Goal: Task Accomplishment & Management: Use online tool/utility

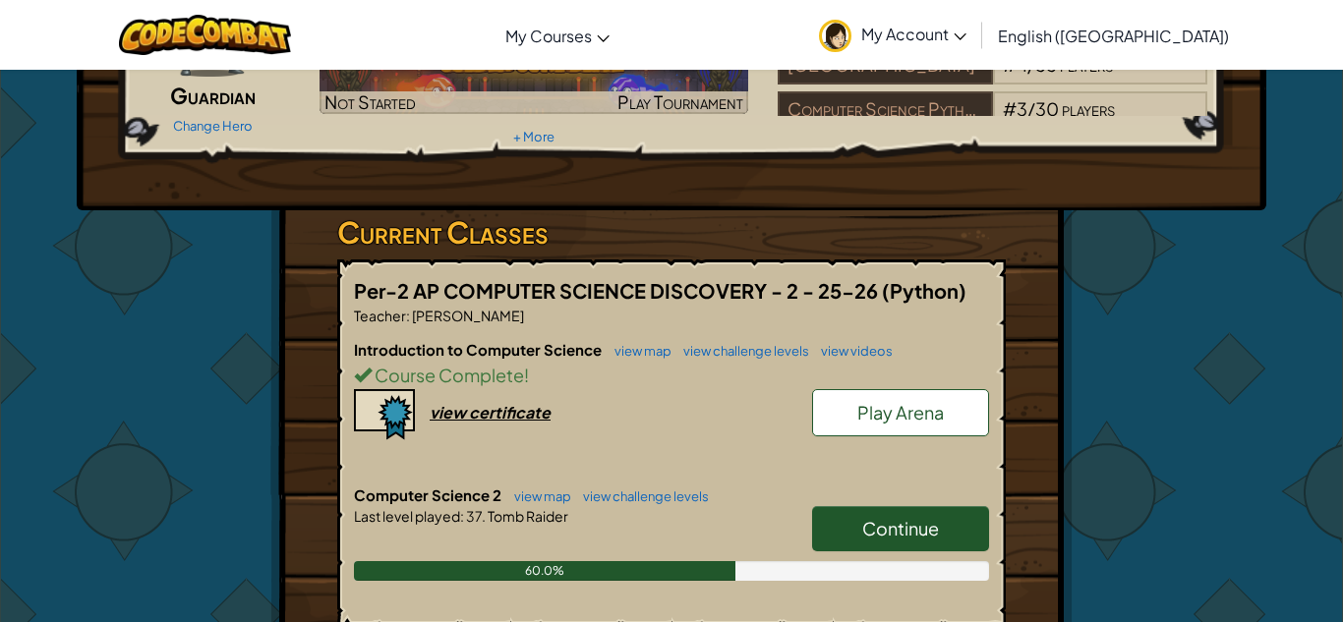
scroll to position [279, 0]
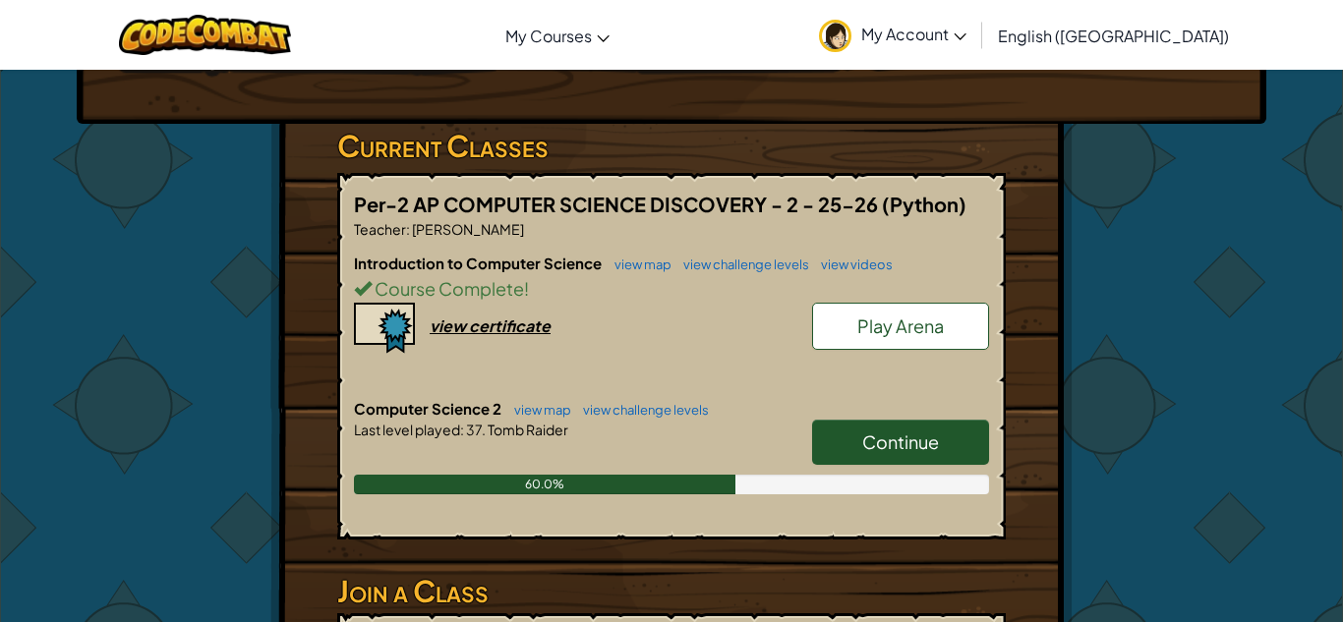
click at [880, 448] on span "Continue" at bounding box center [900, 442] width 77 height 23
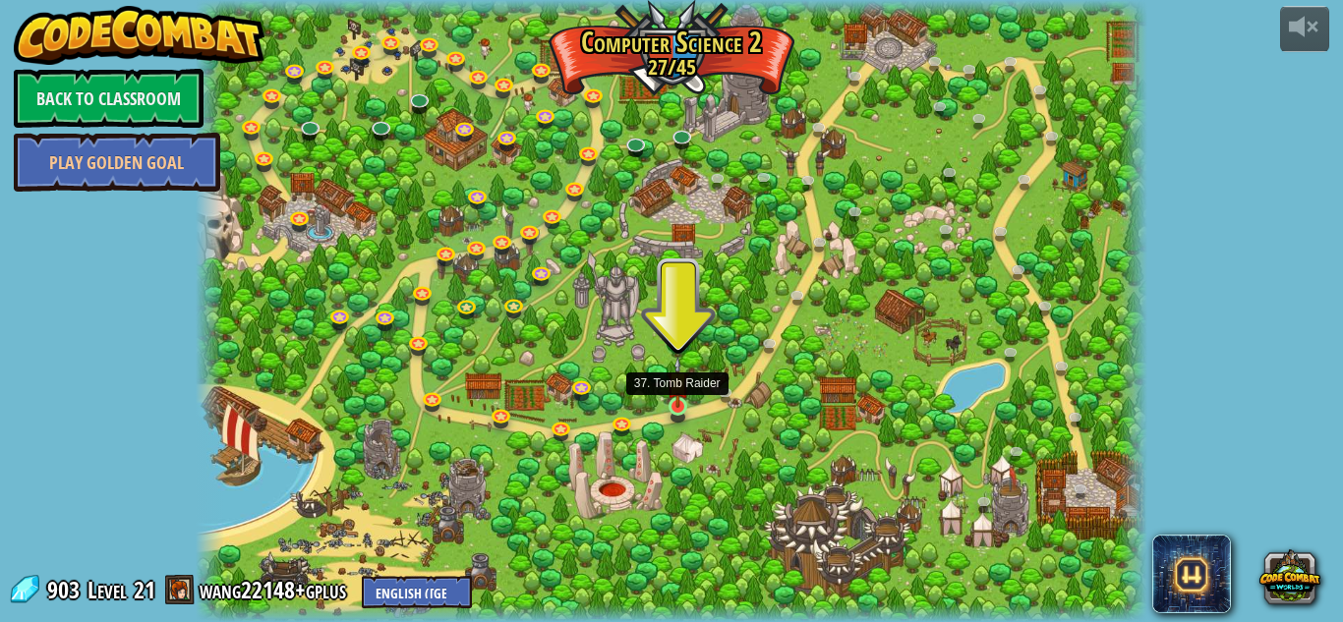
click at [677, 404] on img at bounding box center [678, 382] width 23 height 51
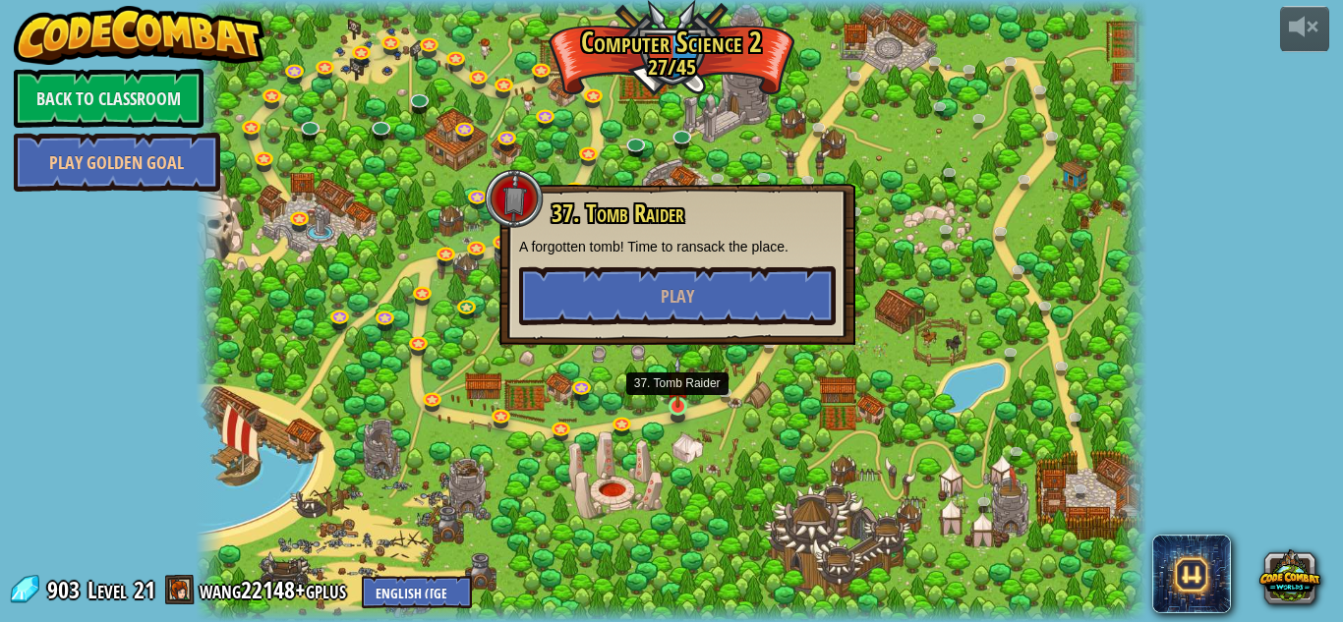
click at [677, 404] on img at bounding box center [678, 382] width 23 height 51
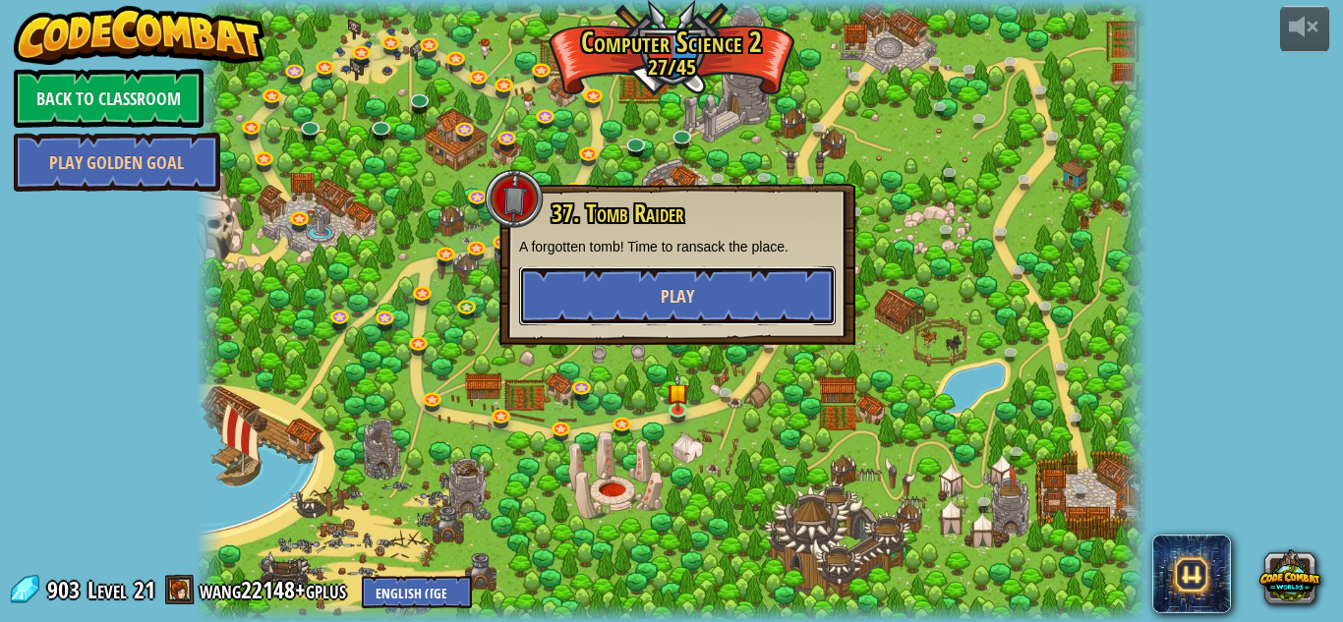
click at [753, 276] on button "Play" at bounding box center [677, 295] width 317 height 59
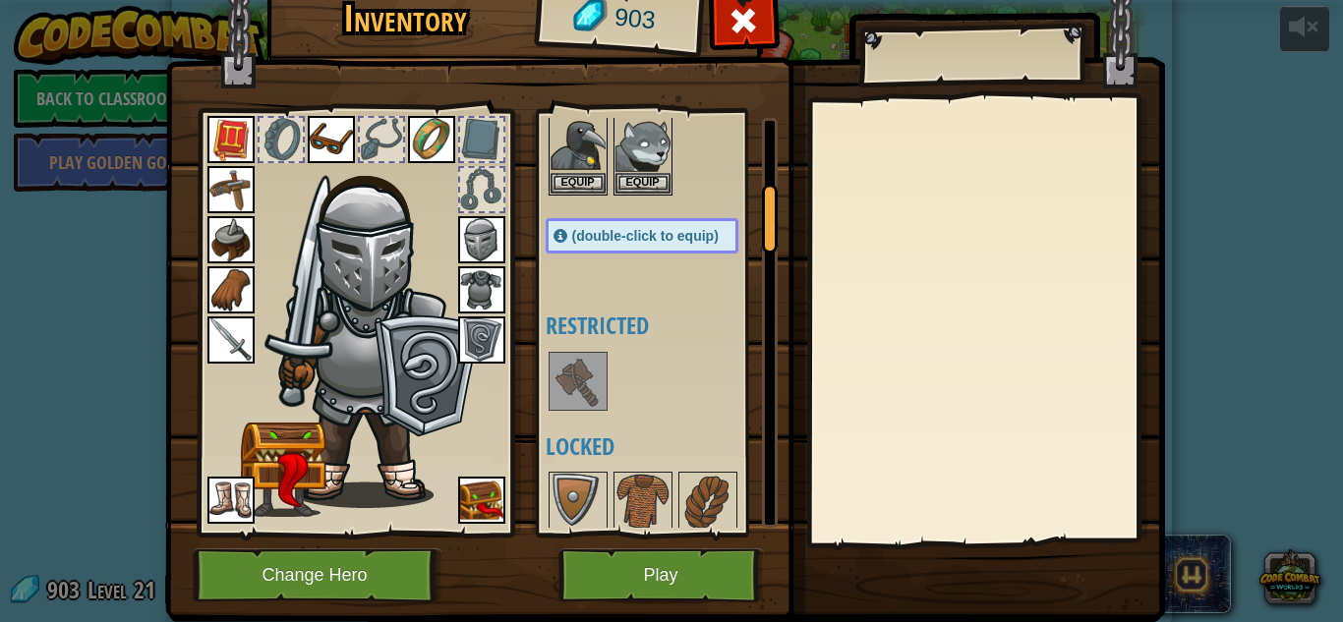
click at [641, 501] on img at bounding box center [642, 501] width 55 height 55
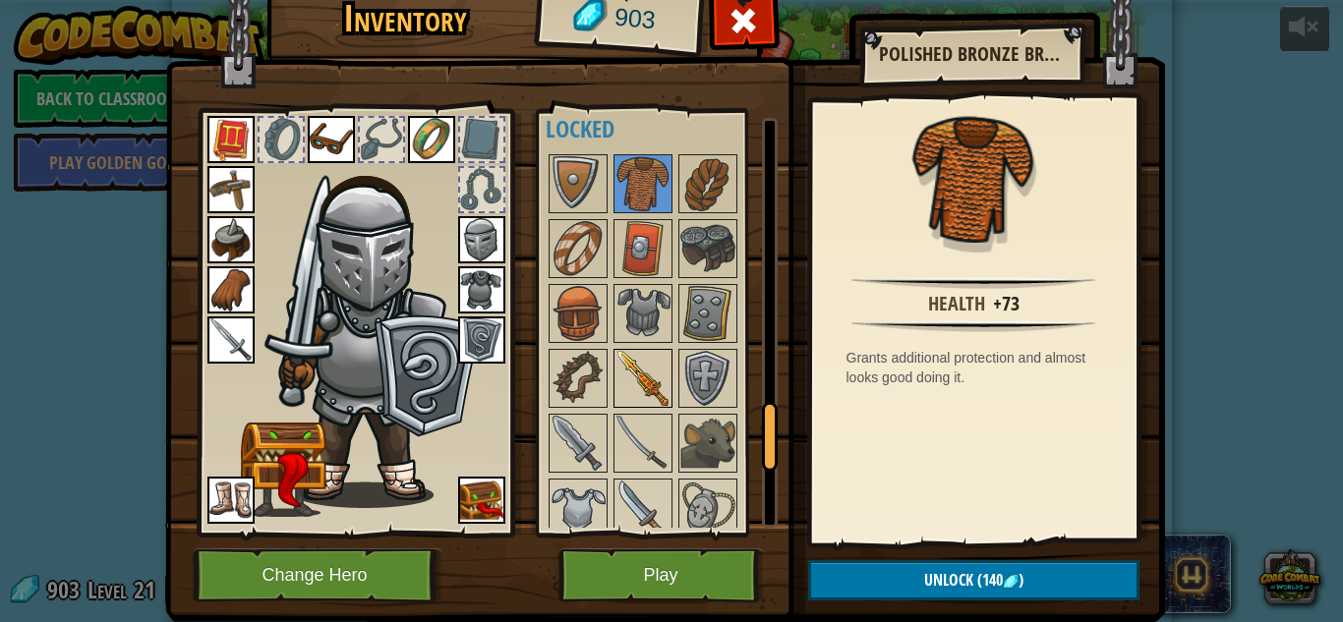
scroll to position [2229, 0]
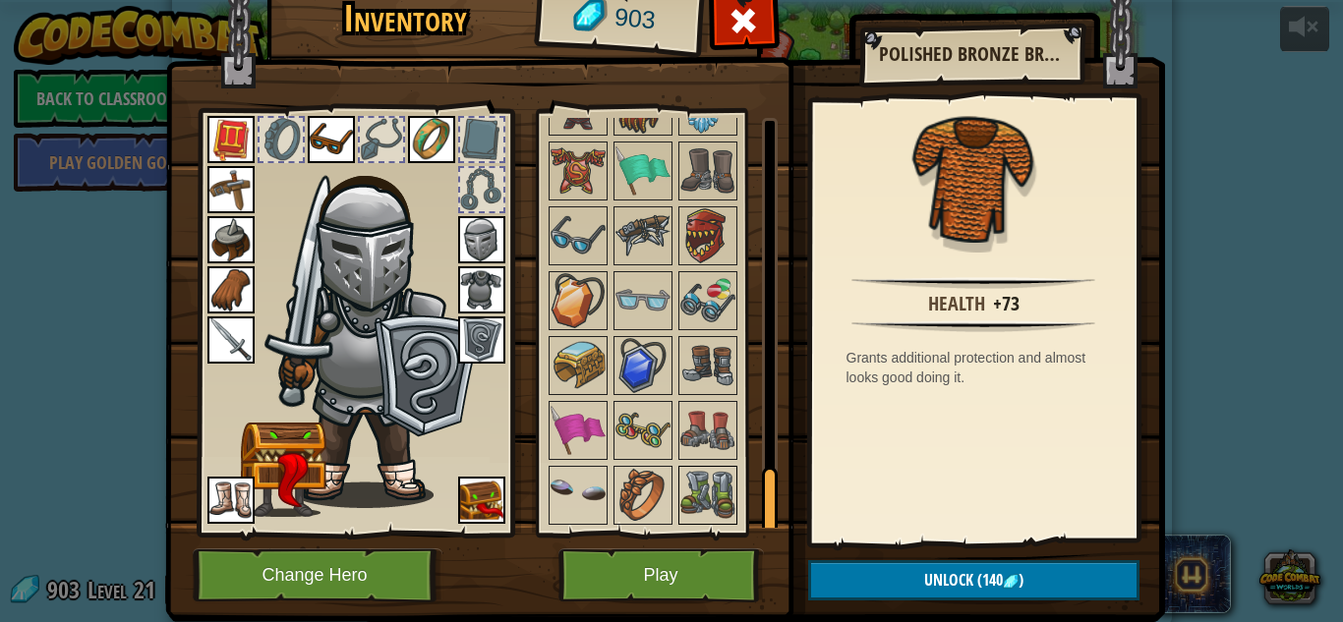
click at [691, 478] on img at bounding box center [707, 495] width 55 height 55
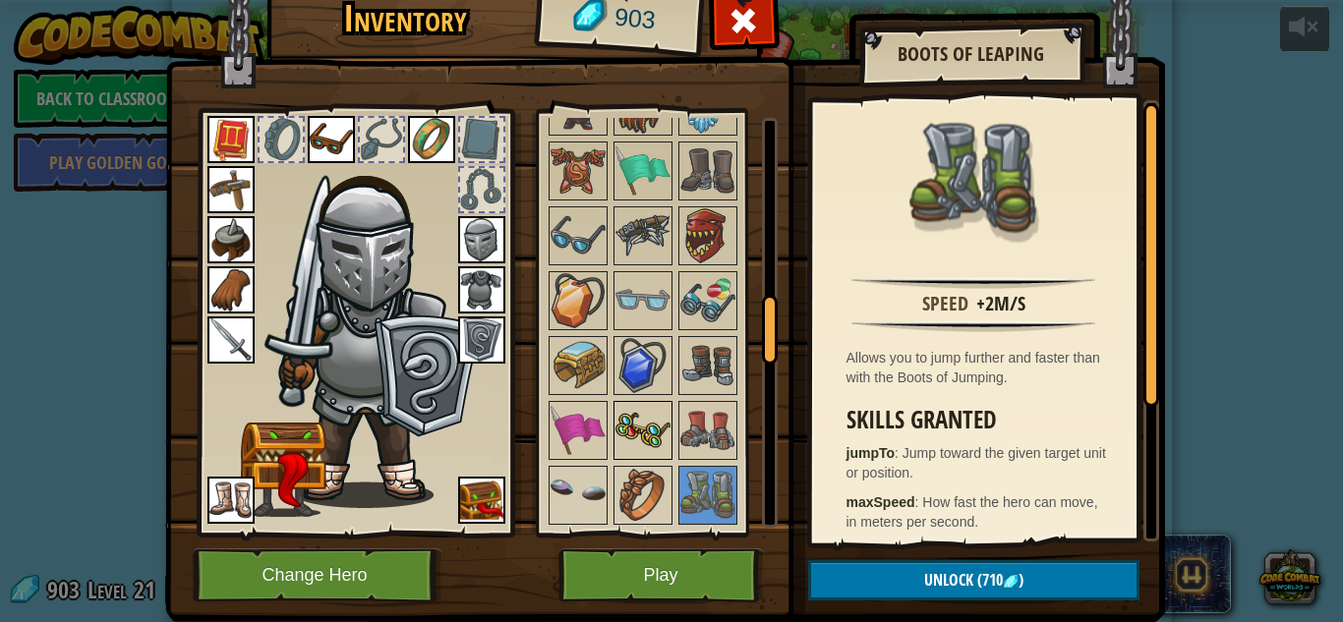
scroll to position [0, 0]
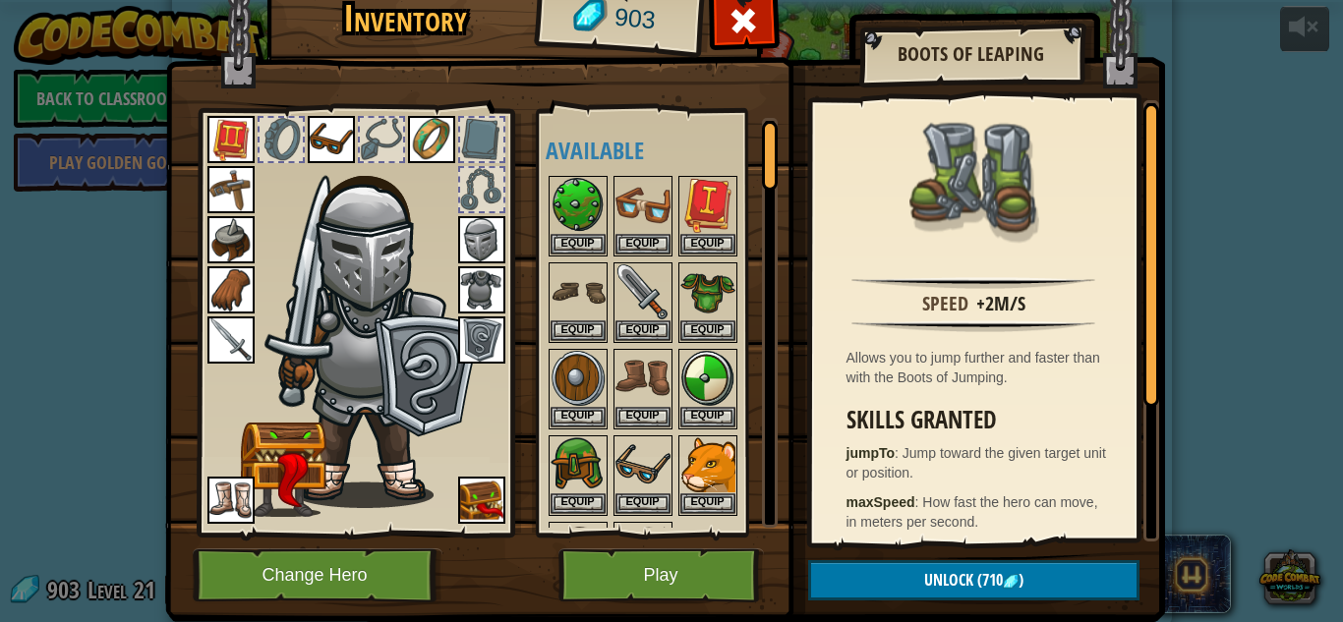
click at [406, 471] on img at bounding box center [376, 327] width 211 height 362
click at [236, 507] on img at bounding box center [230, 500] width 47 height 47
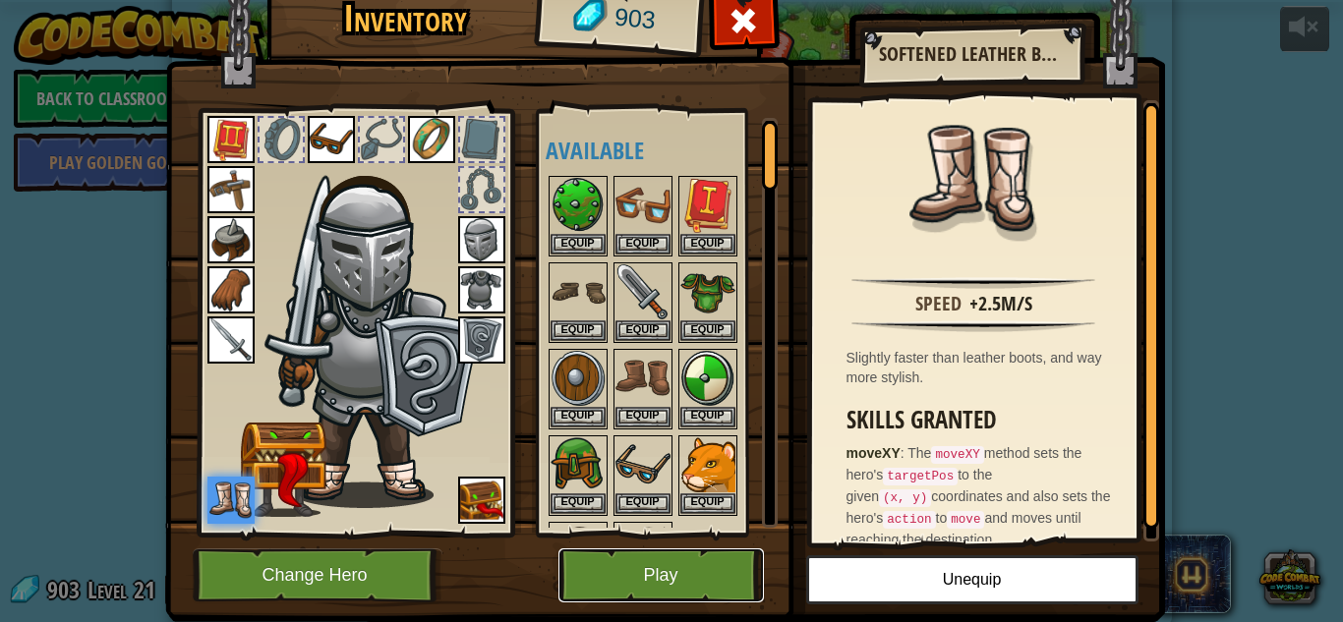
click at [699, 588] on button "Play" at bounding box center [660, 576] width 205 height 54
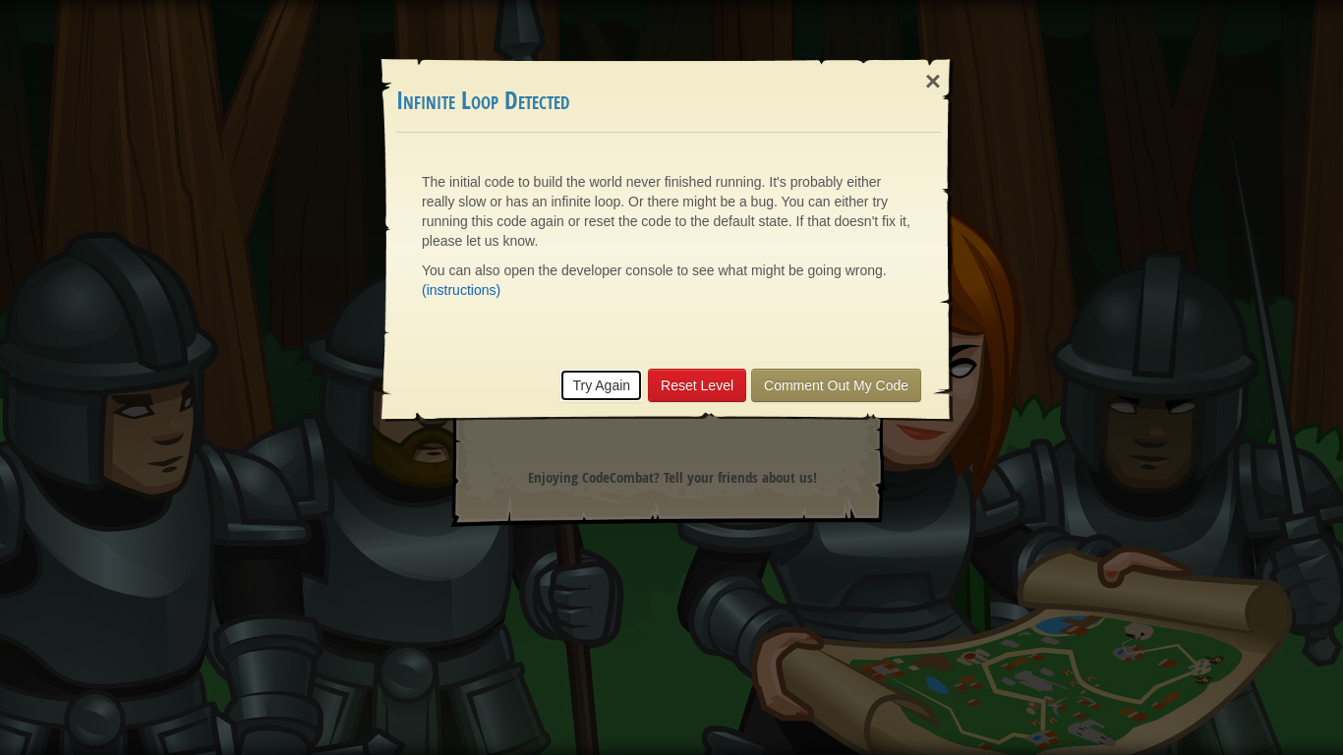
click at [584, 386] on link "Try Again" at bounding box center [601, 385] width 84 height 33
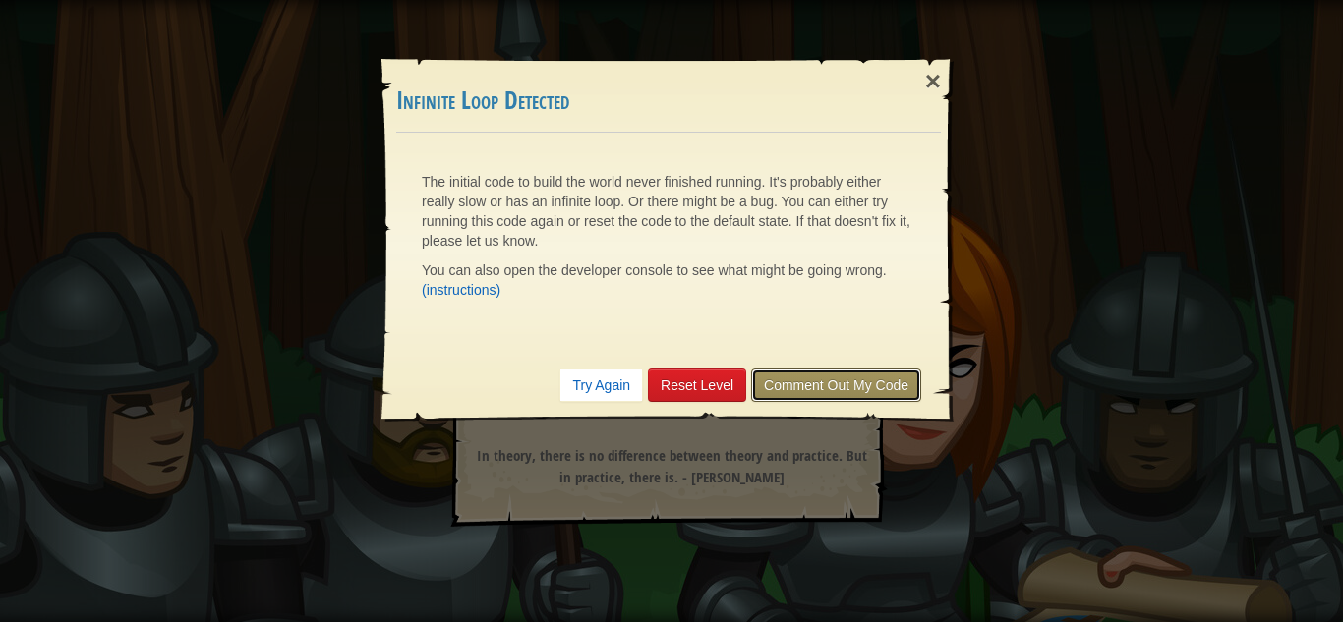
click at [847, 394] on link "Comment Out My Code" at bounding box center [836, 385] width 170 height 33
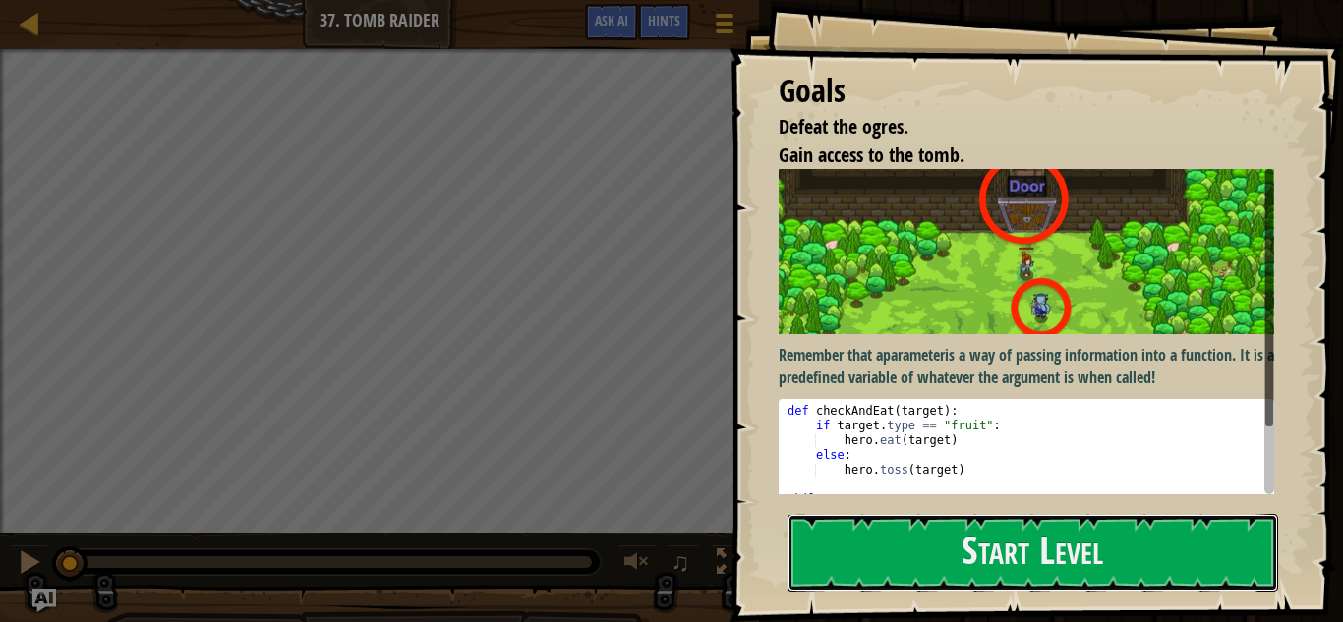
click at [963, 571] on button "Start Level" at bounding box center [1032, 553] width 491 height 78
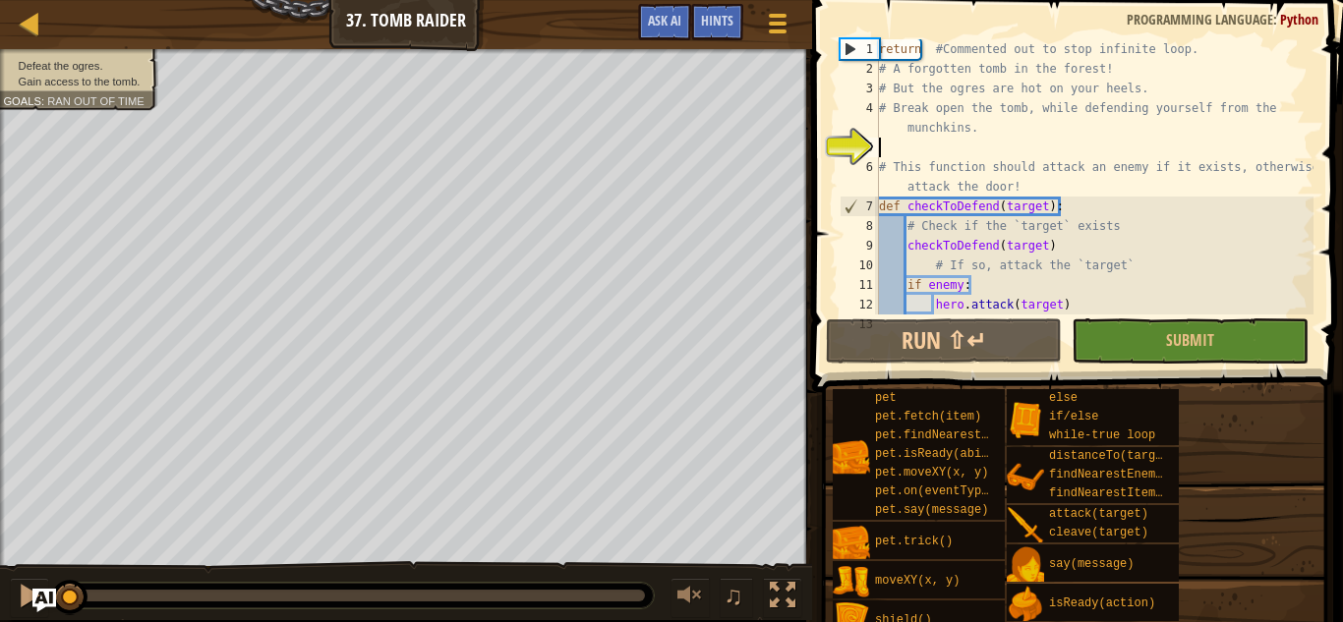
click at [1127, 191] on div "return #Commented out to stop infinite loop. # A forgotten tomb in the forest! …" at bounding box center [1094, 196] width 438 height 315
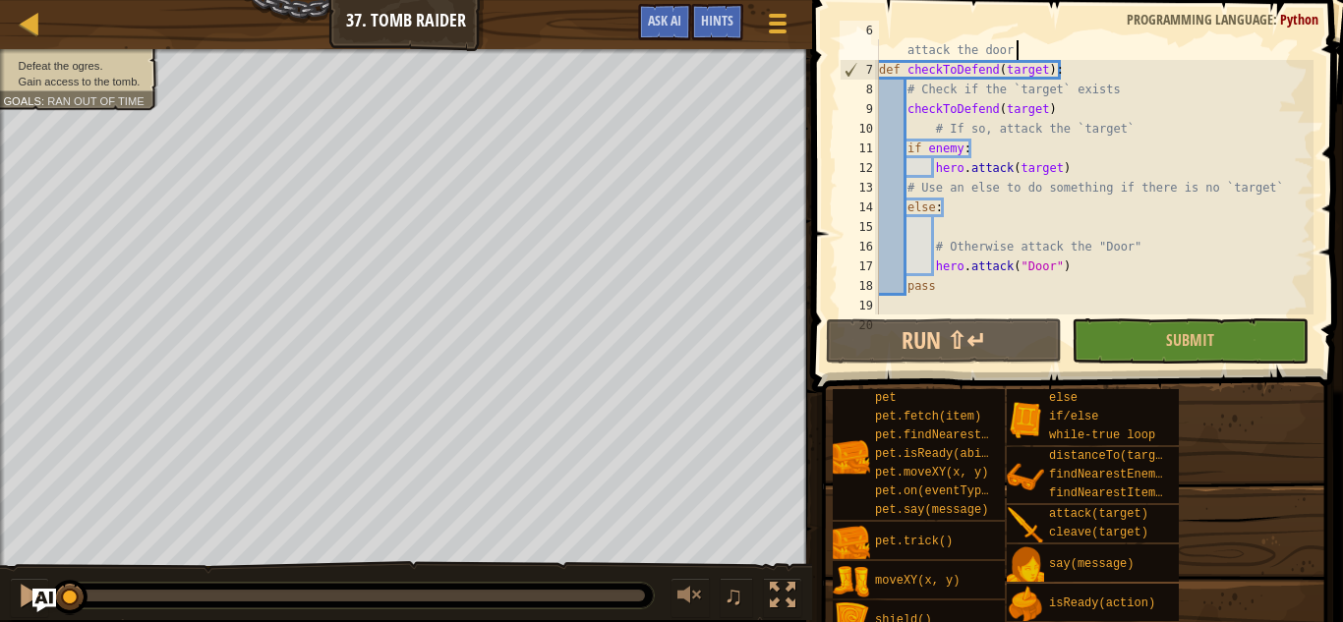
scroll to position [139, 0]
click at [910, 114] on div "# This function should attack an enemy if it exists, otherwise attack the door!…" at bounding box center [1094, 186] width 438 height 334
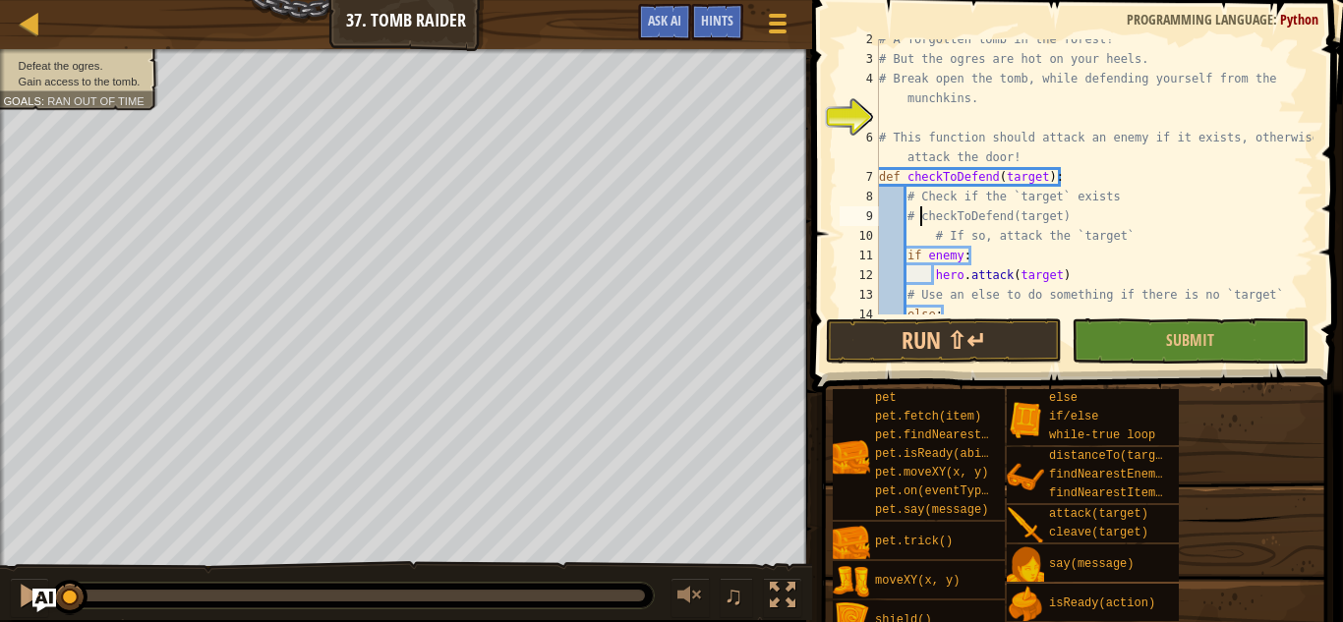
scroll to position [216, 0]
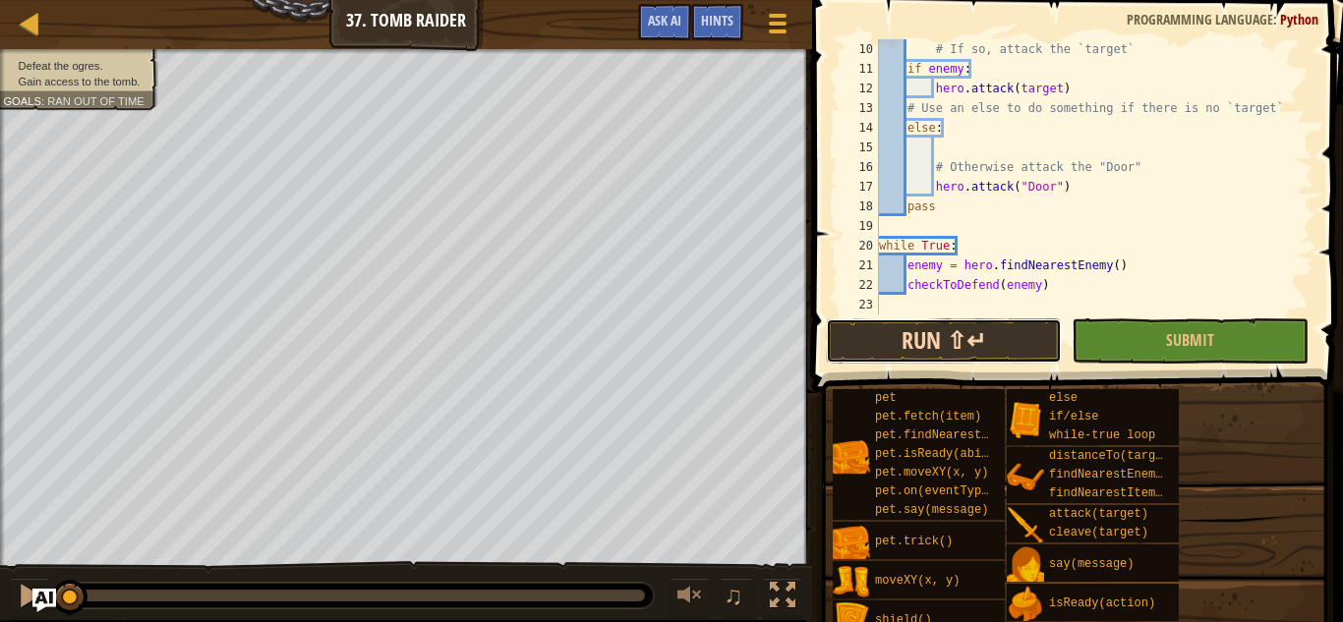
click at [973, 336] on button "Run ⇧↵" at bounding box center [944, 341] width 236 height 45
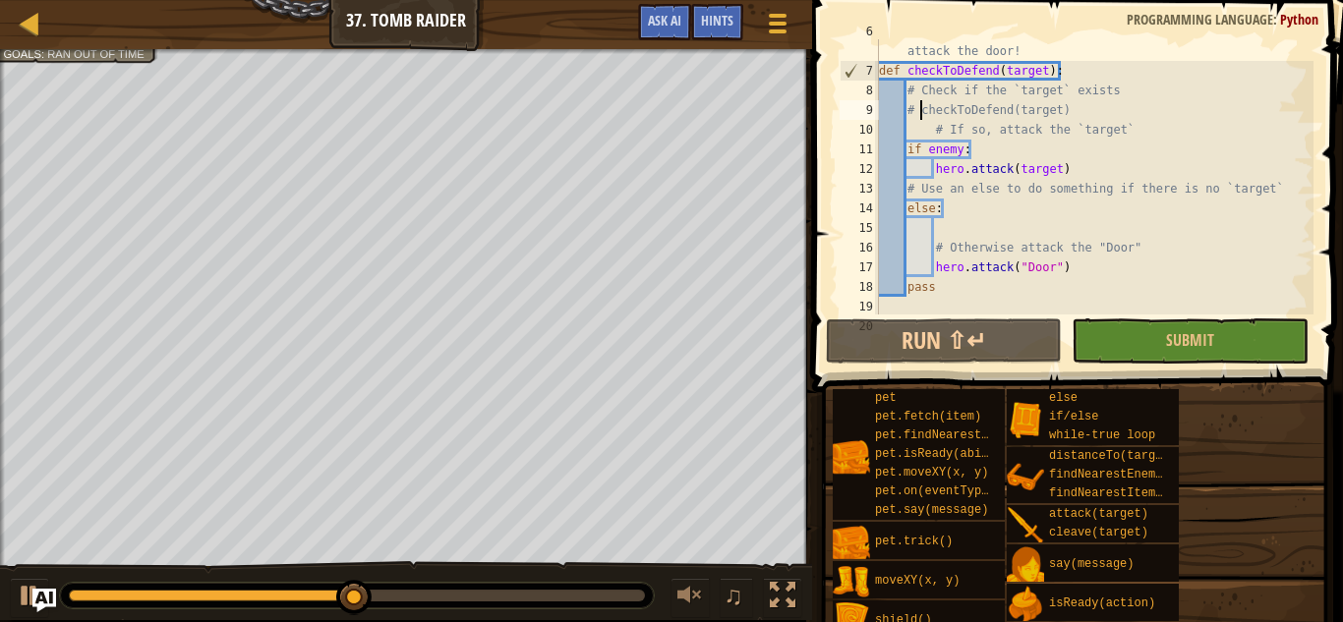
scroll to position [139, 0]
click at [1057, 164] on div "# This function should attack an enemy if it exists, otherwise attack the door!…" at bounding box center [1094, 186] width 438 height 334
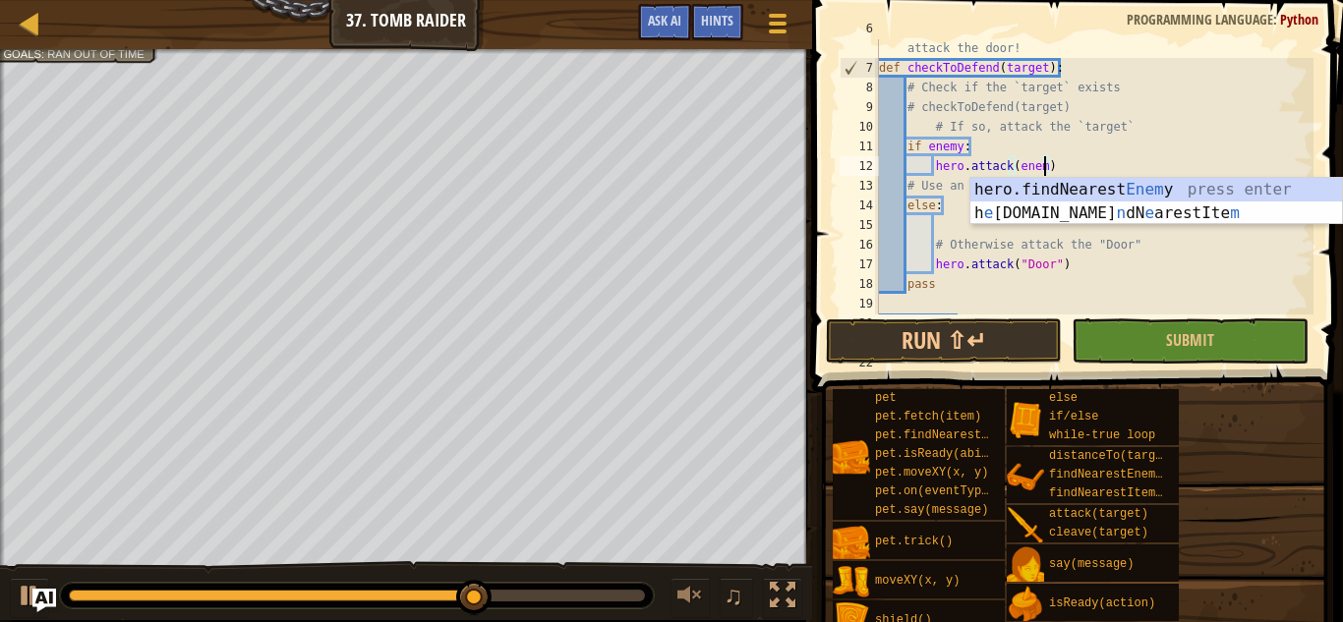
scroll to position [9, 25]
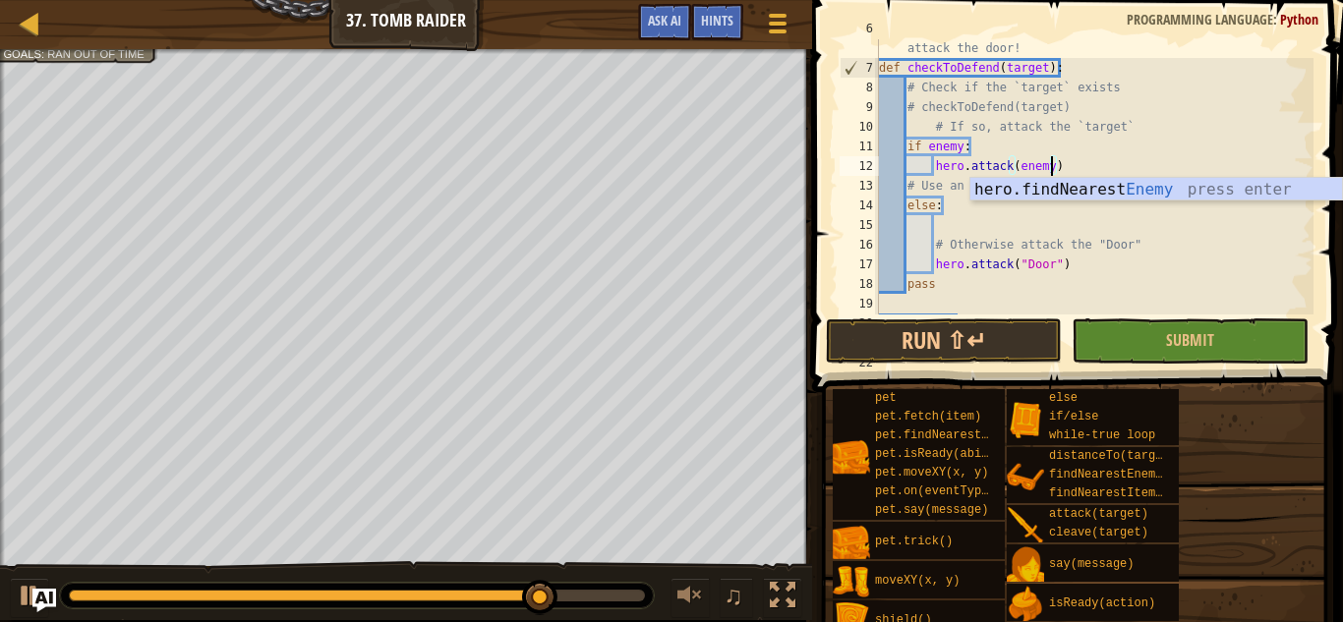
click at [907, 151] on div "# This function should attack an enemy if it exists, otherwise attack the door!…" at bounding box center [1094, 186] width 438 height 334
type textarea "if enemy:"
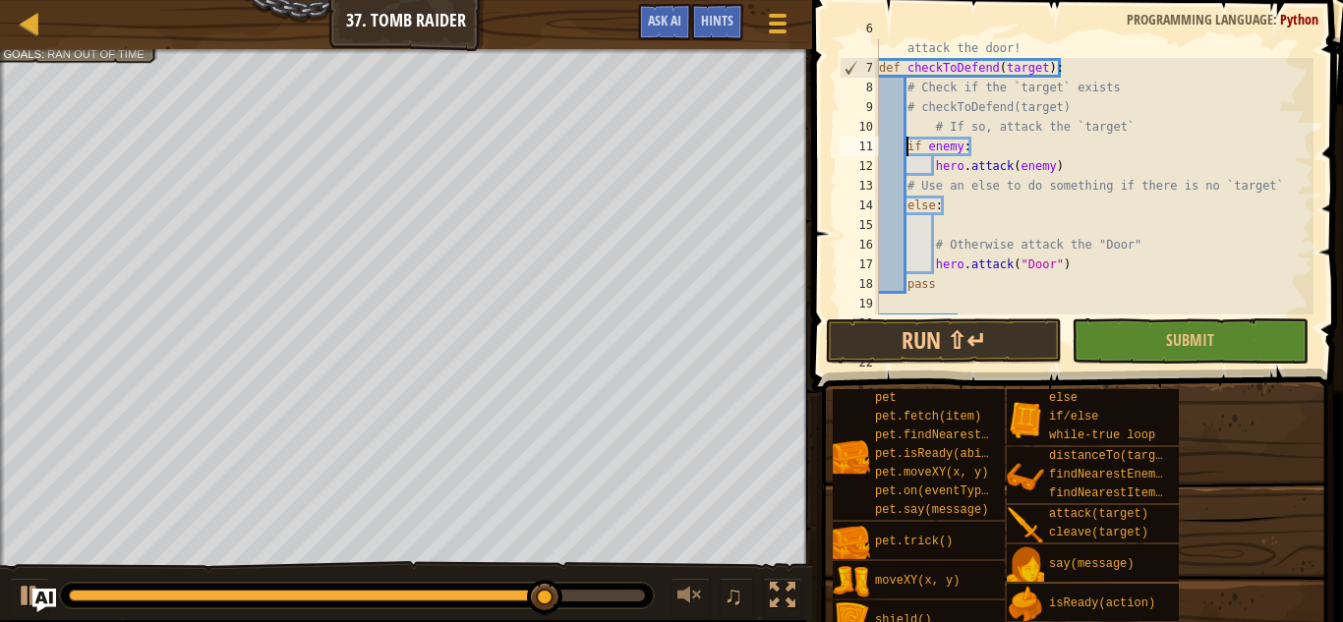
scroll to position [9, 12]
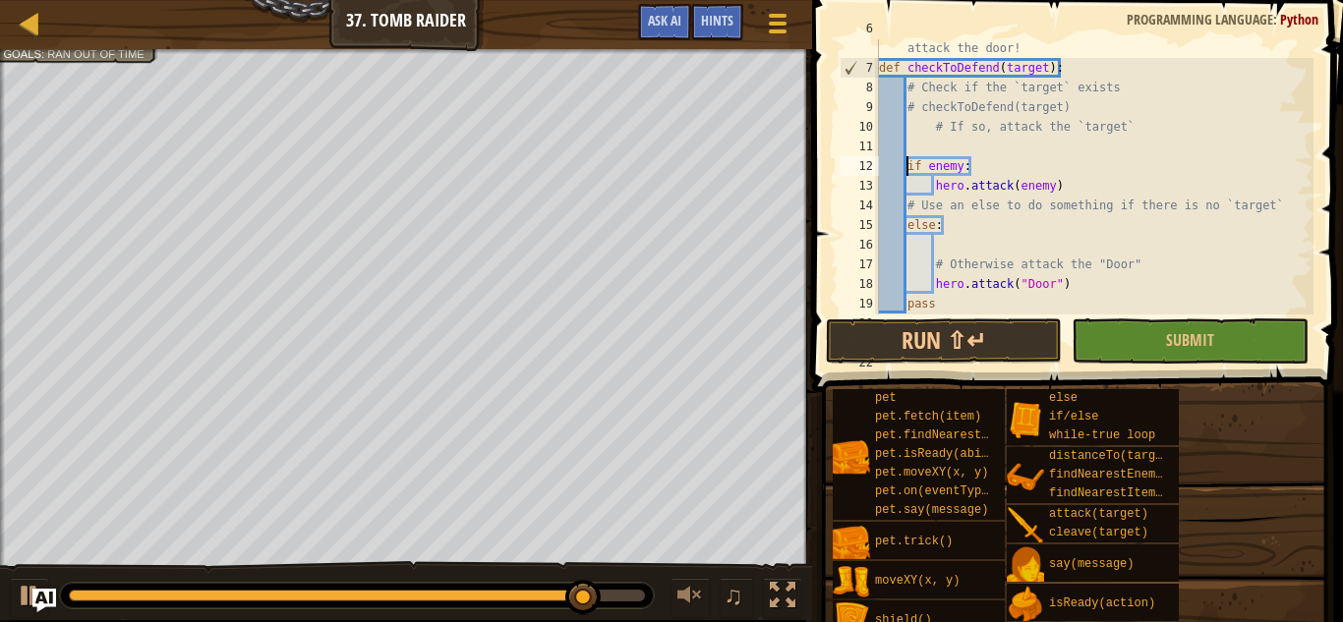
click at [907, 138] on div "# This function should attack an enemy if it exists, otherwise attack the door!…" at bounding box center [1094, 186] width 438 height 334
type textarea "e"
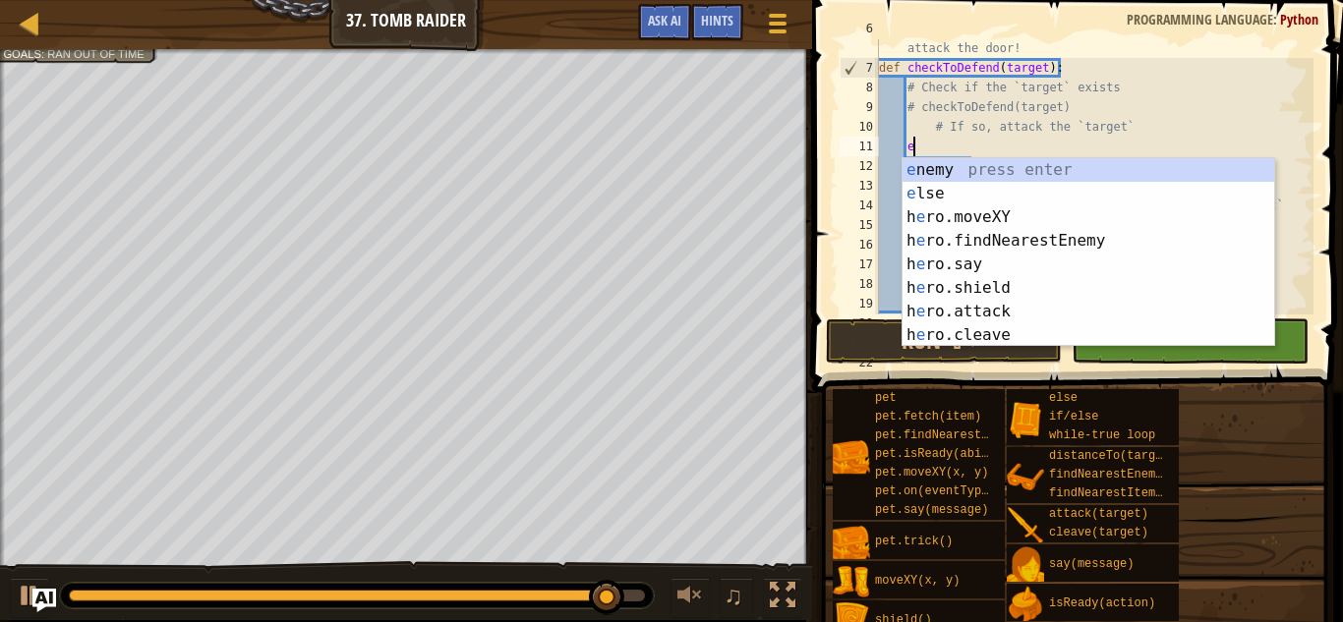
scroll to position [9, 4]
click at [980, 236] on div "e nemy press enter e lse press enter h e ro.moveXY press enter h e ro.findNeare…" at bounding box center [1088, 276] width 372 height 236
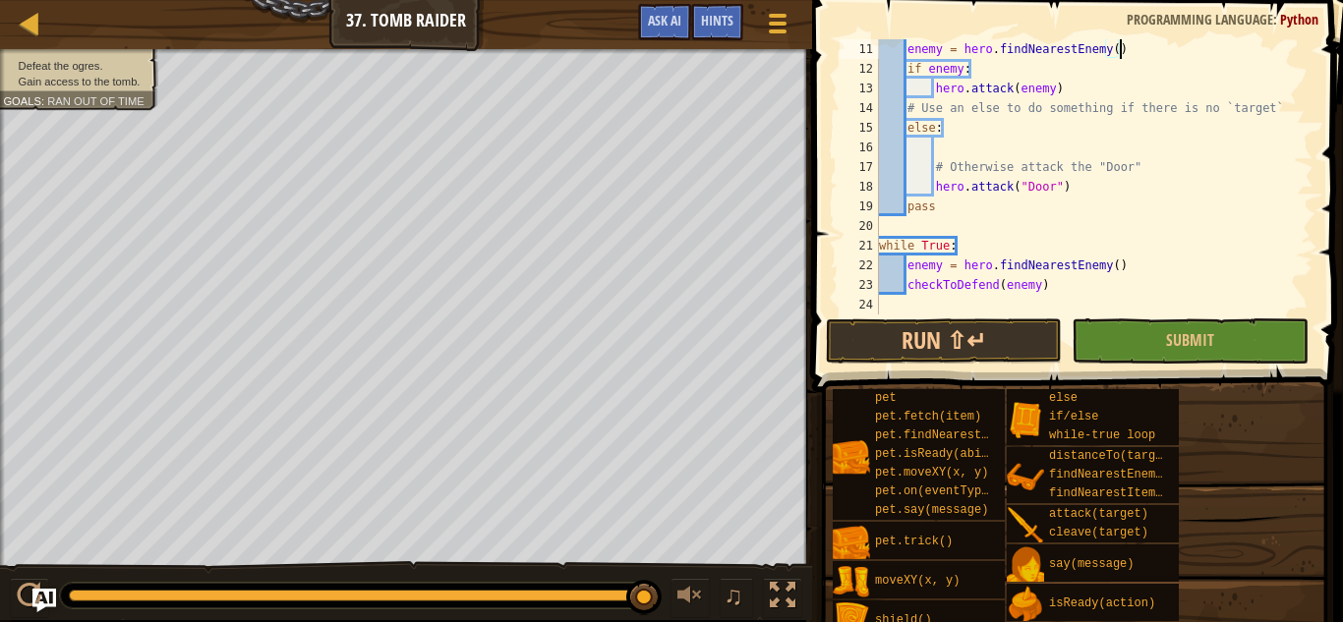
scroll to position [236, 0]
click at [1157, 262] on div "enemy = hero . findNearestEnemy ( ) if enemy : hero . attack ( enemy ) # Use an…" at bounding box center [1094, 196] width 438 height 315
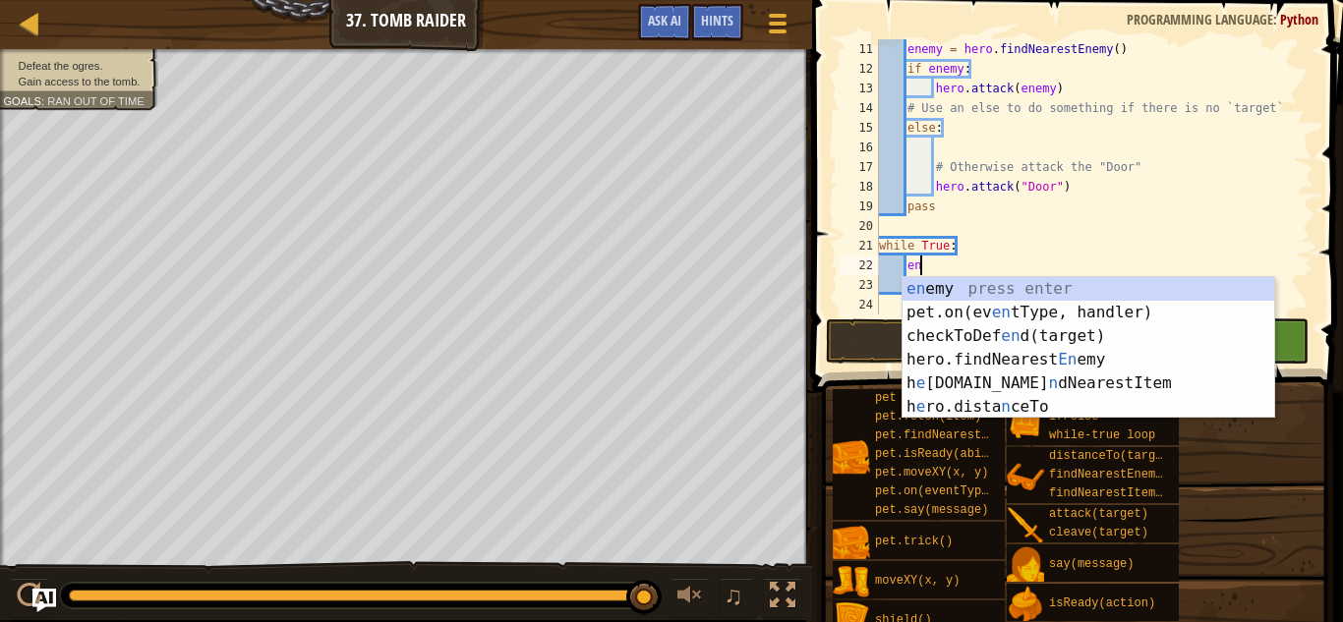
type textarea "e"
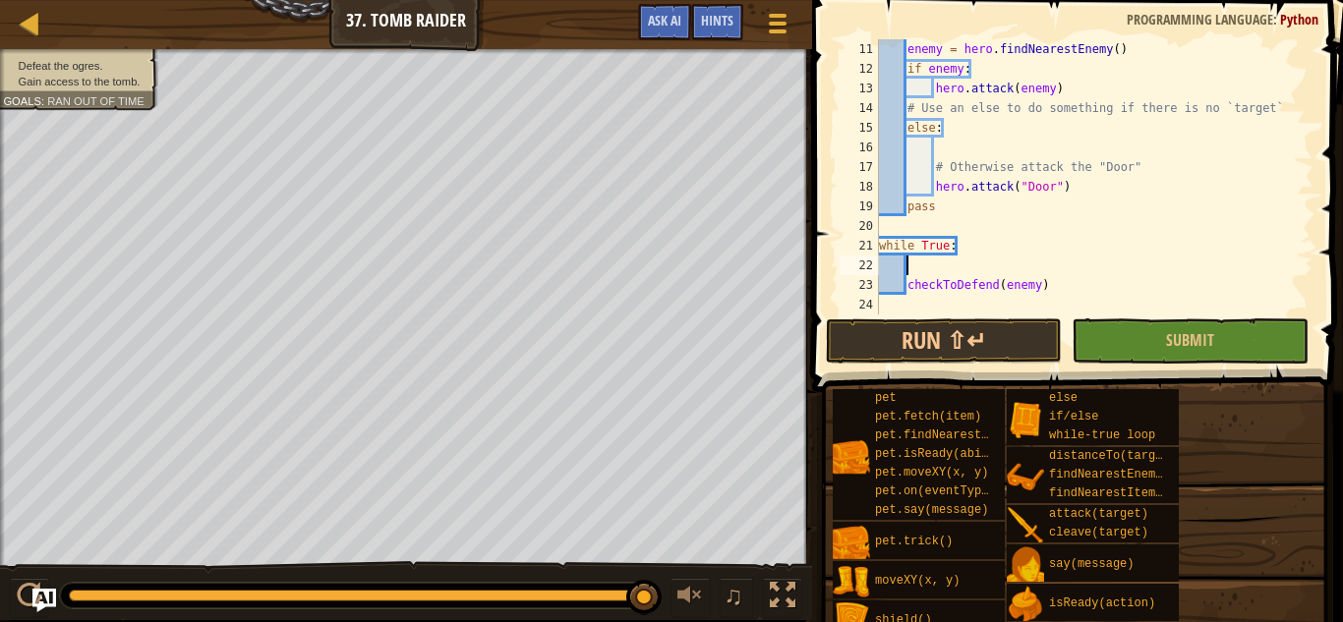
click at [1039, 287] on div "enemy = hero . findNearestEnemy ( ) if enemy : hero . attack ( enemy ) # Use an…" at bounding box center [1094, 196] width 438 height 315
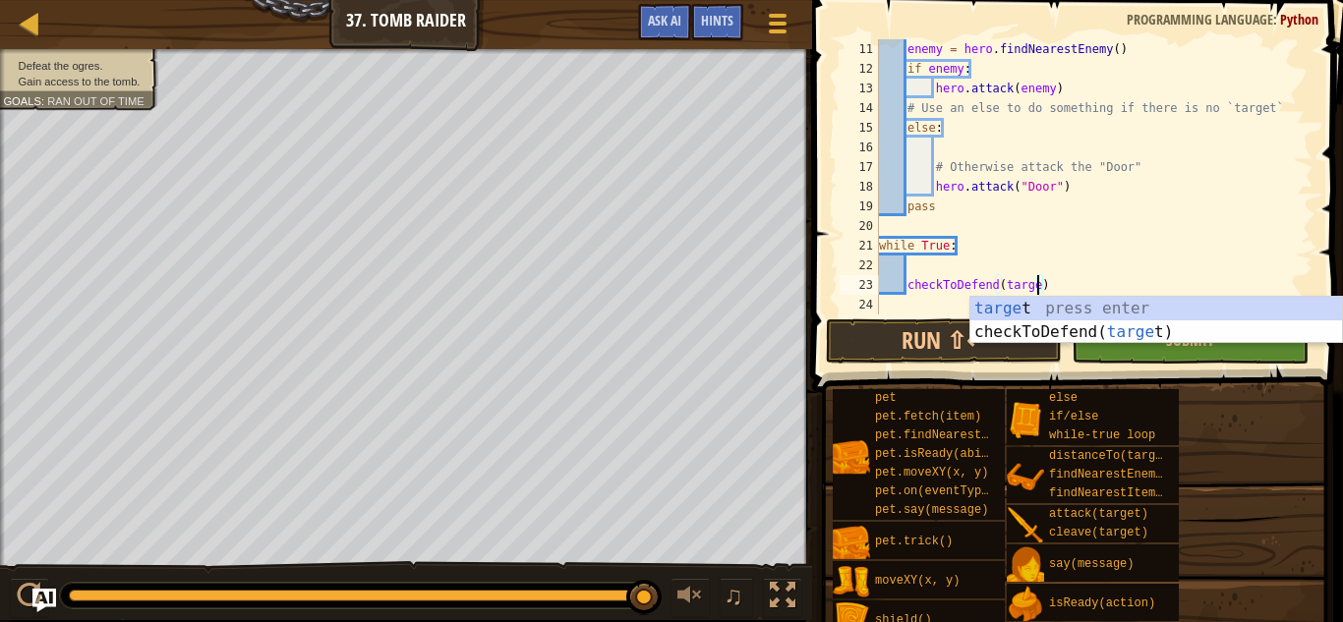
scroll to position [9, 24]
click at [939, 346] on button "Run ⇧↵" at bounding box center [944, 341] width 236 height 45
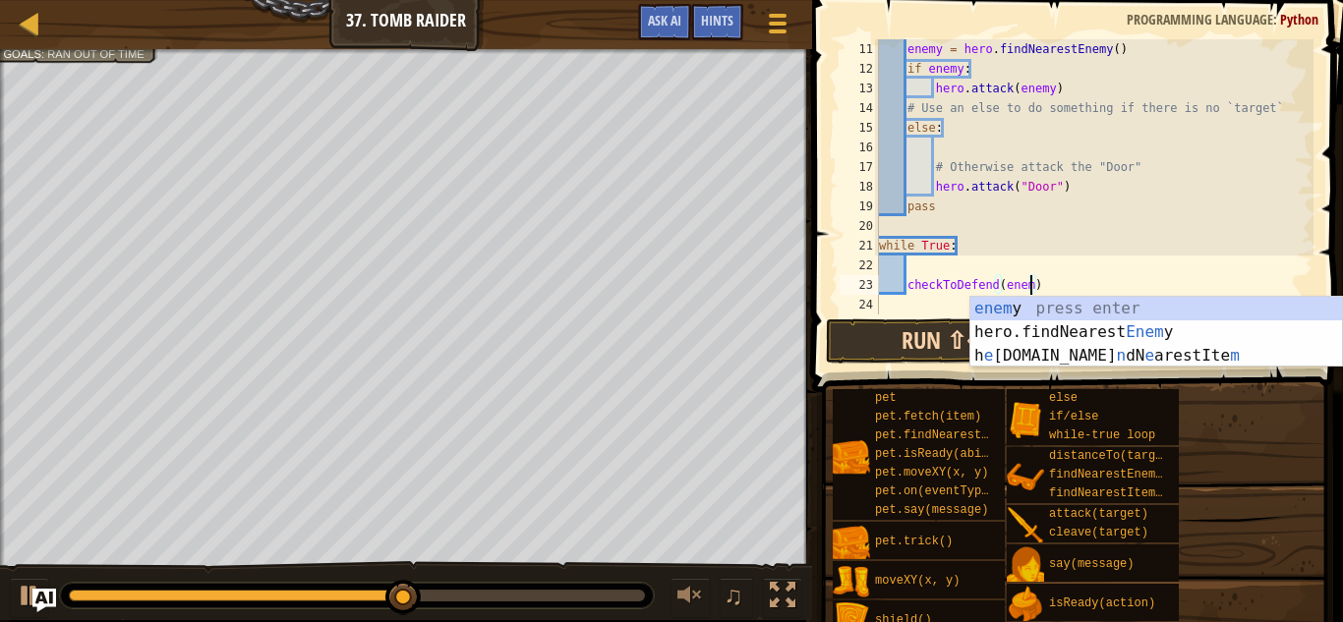
scroll to position [9, 23]
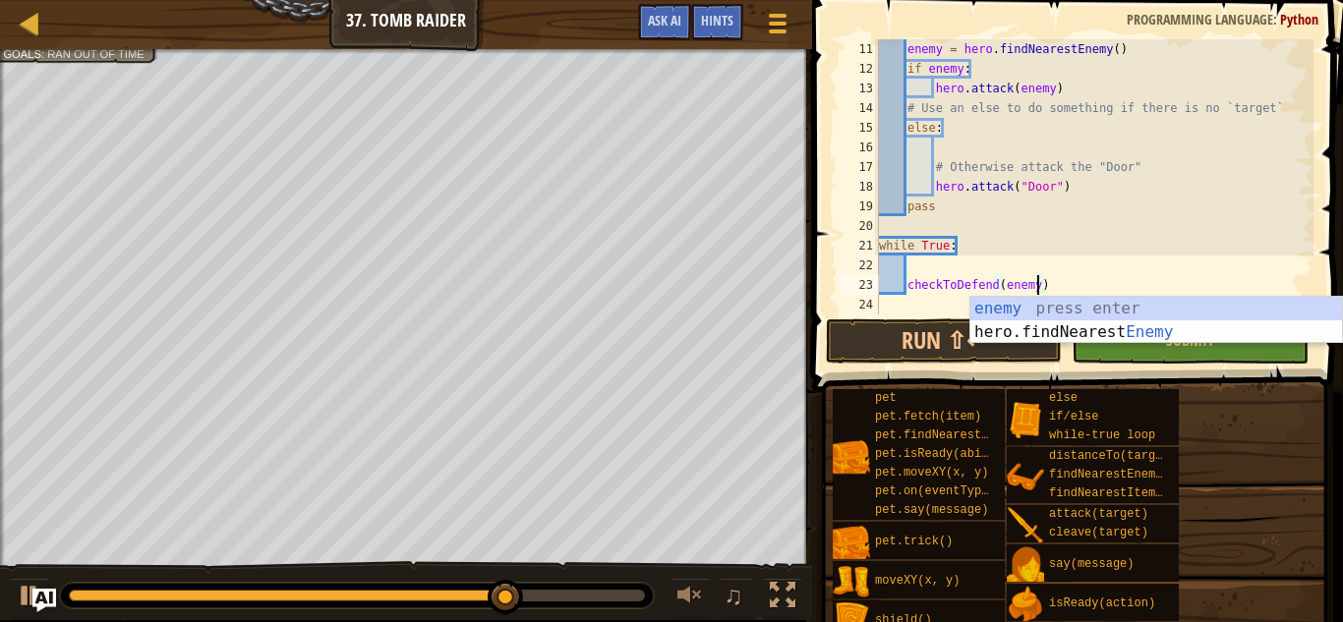
click at [1173, 184] on div "enemy = hero . findNearestEnemy ( ) if enemy : hero . attack ( enemy ) # Use an…" at bounding box center [1094, 196] width 438 height 315
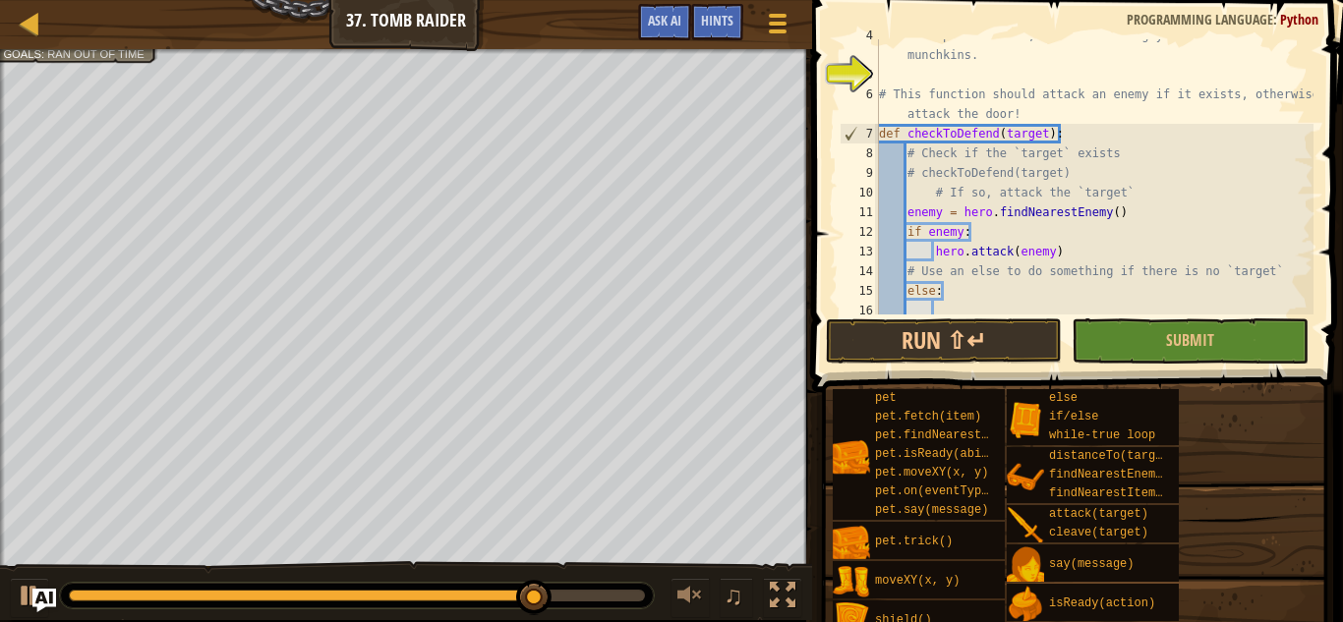
scroll to position [0, 0]
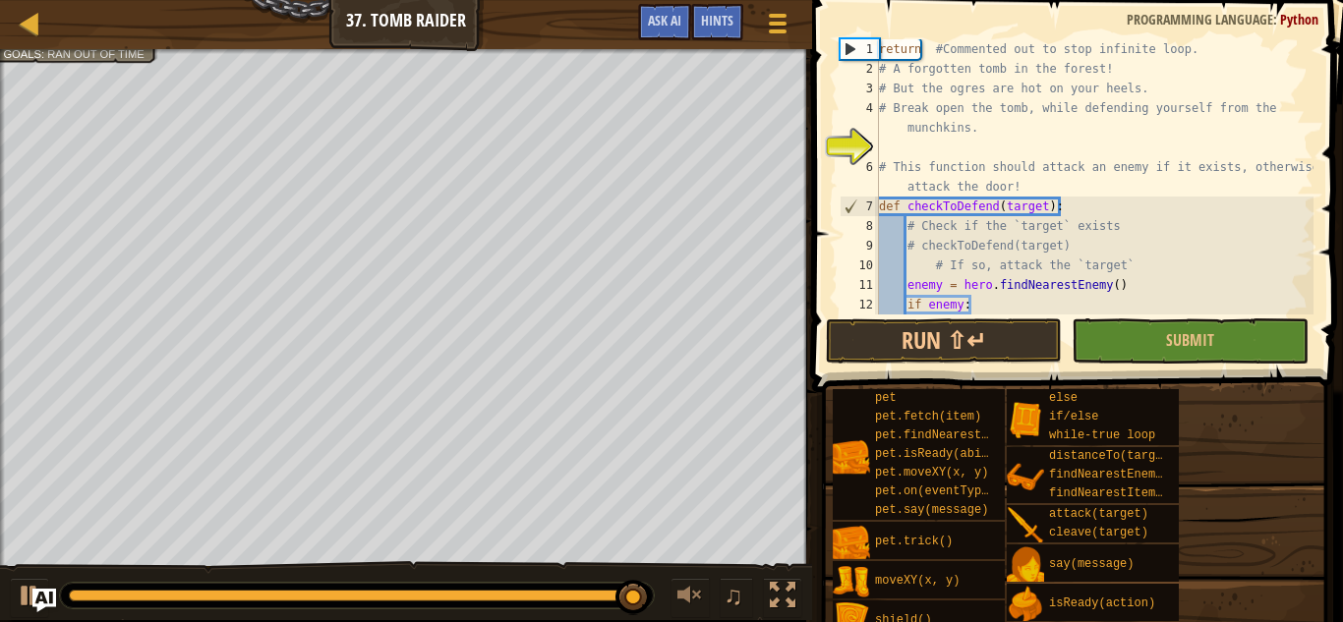
click at [1043, 205] on div "return #Commented out to stop infinite loop. # A forgotten tomb in the forest! …" at bounding box center [1094, 196] width 438 height 315
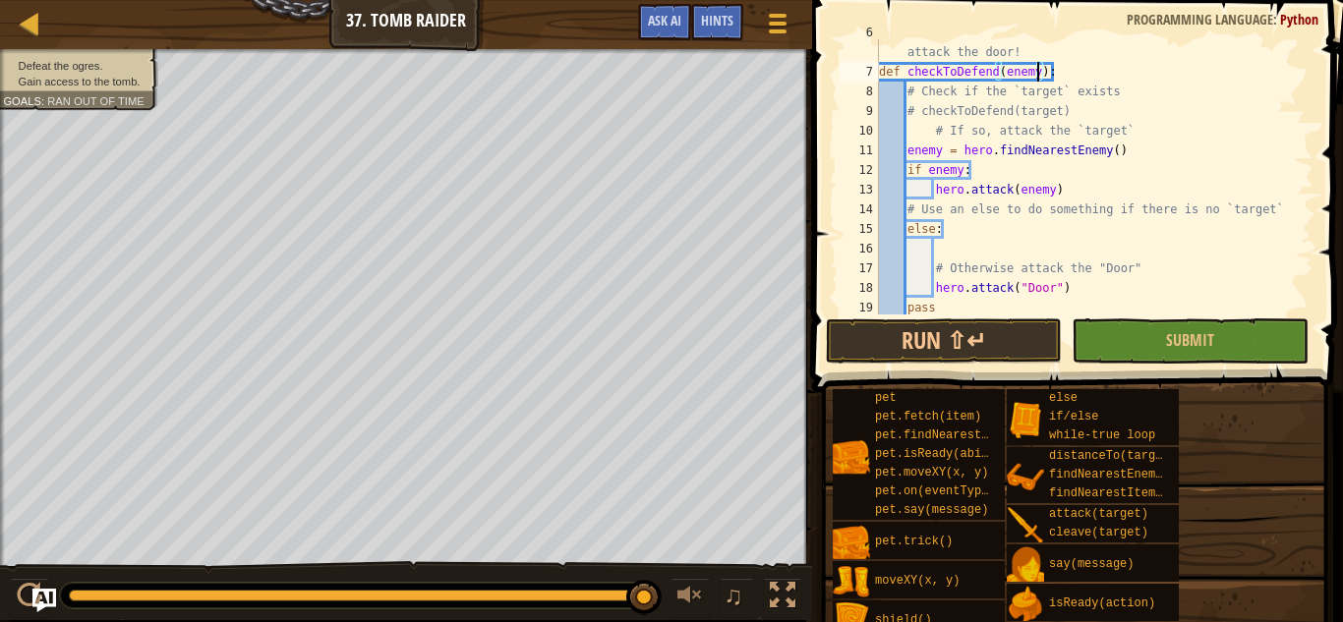
scroll to position [236, 0]
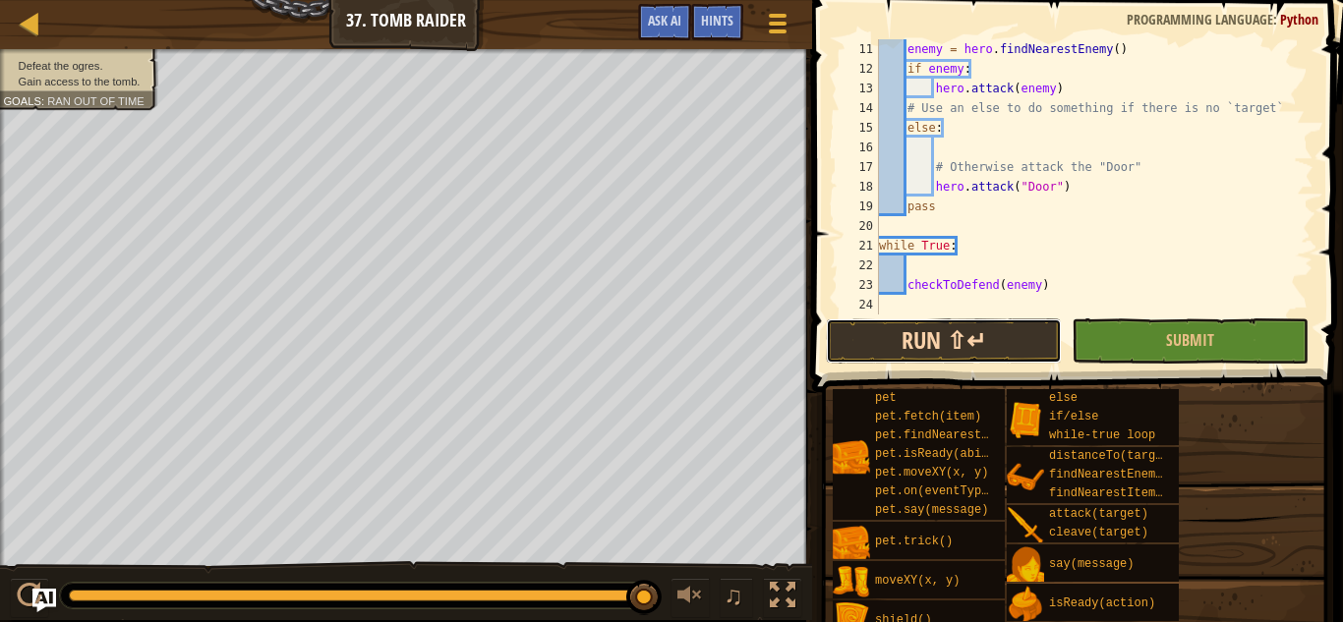
click at [971, 332] on button "Run ⇧↵" at bounding box center [944, 341] width 236 height 45
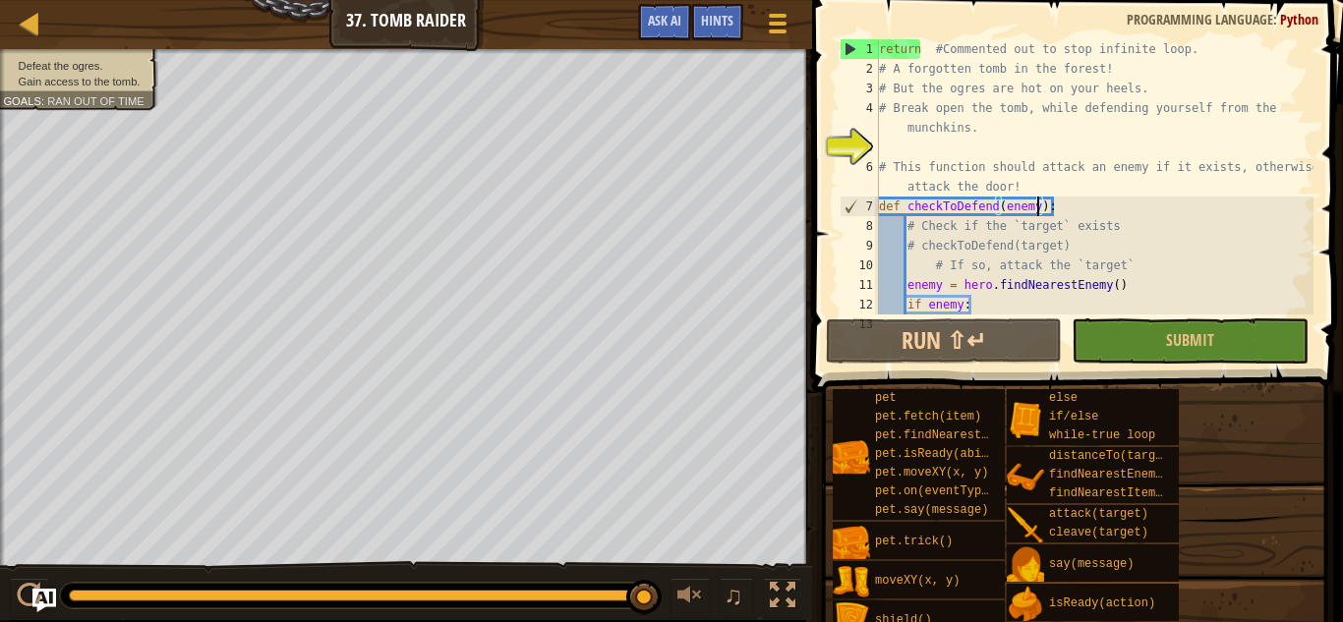
scroll to position [1, 0]
click at [728, 24] on span "Hints" at bounding box center [717, 20] width 32 height 19
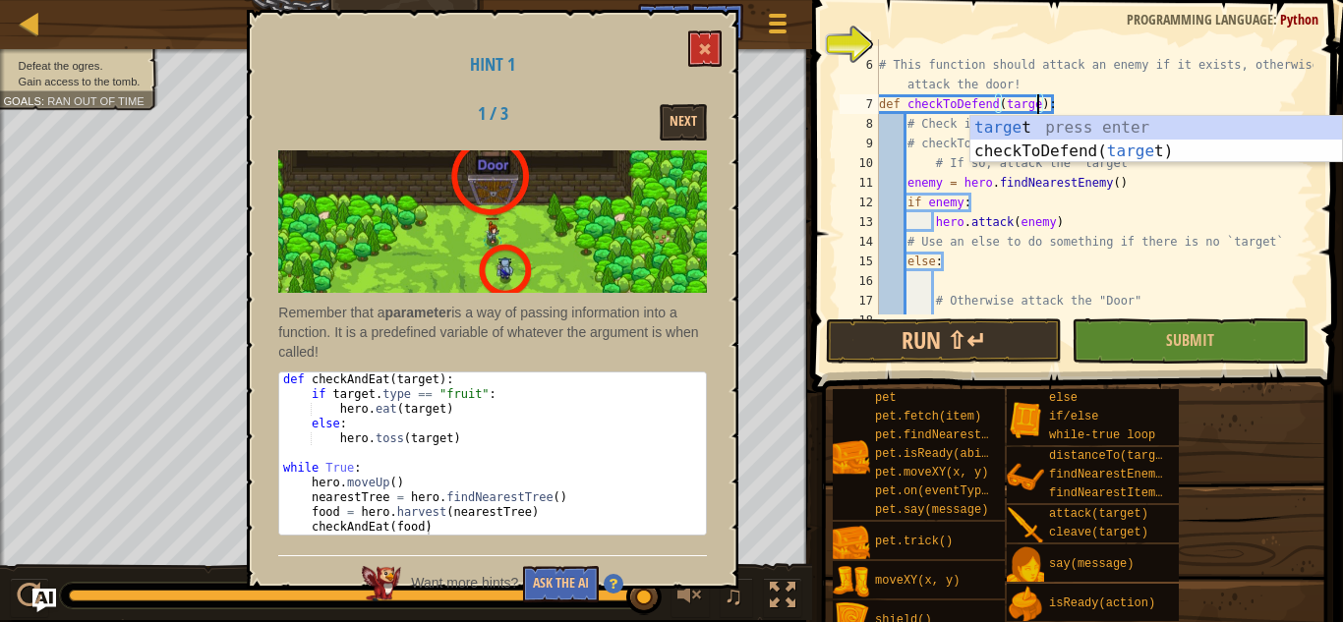
scroll to position [9, 24]
click at [1267, 177] on div "# This function should attack an enemy if it exists, otherwise attack the door!…" at bounding box center [1094, 192] width 438 height 315
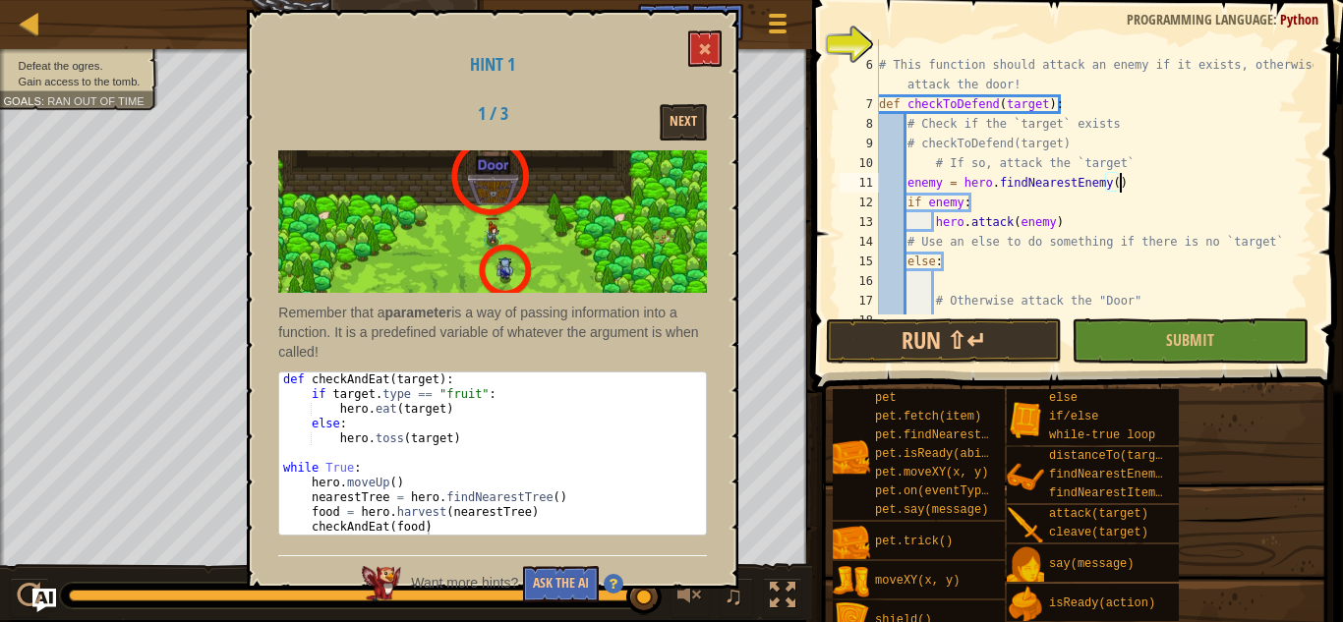
click at [964, 206] on div "# This function should attack an enemy if it exists, otherwise attack the door!…" at bounding box center [1094, 192] width 438 height 315
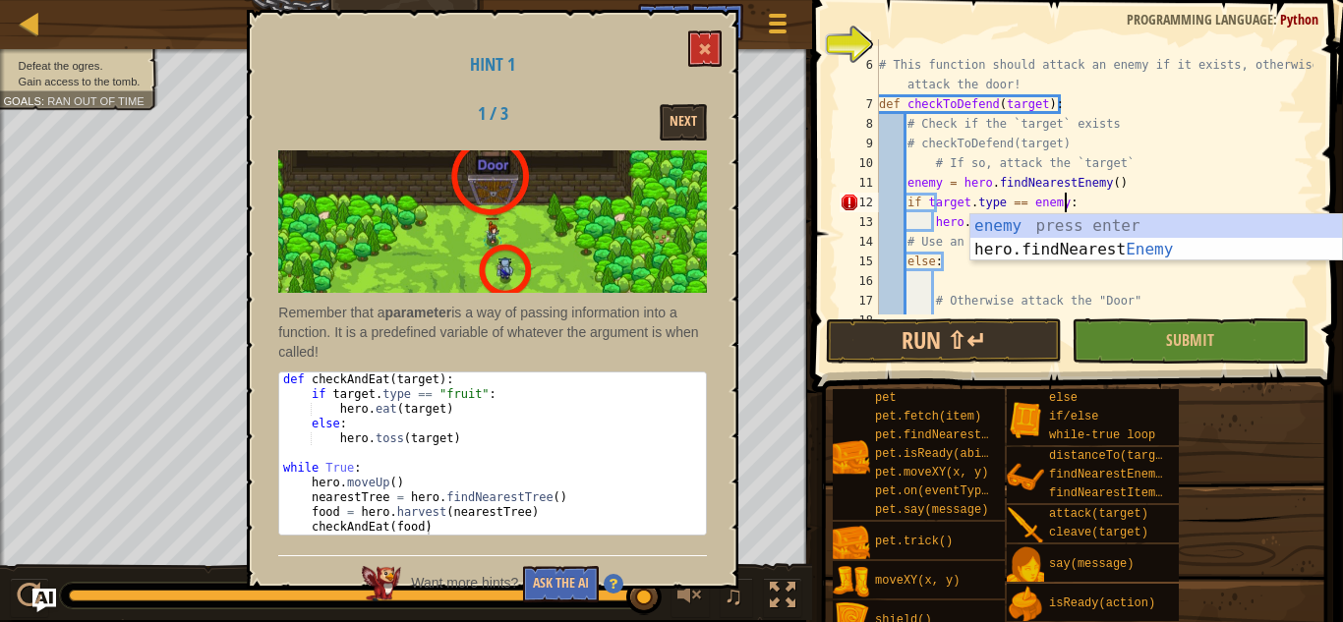
scroll to position [9, 27]
click at [1298, 145] on div at bounding box center [1304, 192] width 20 height 511
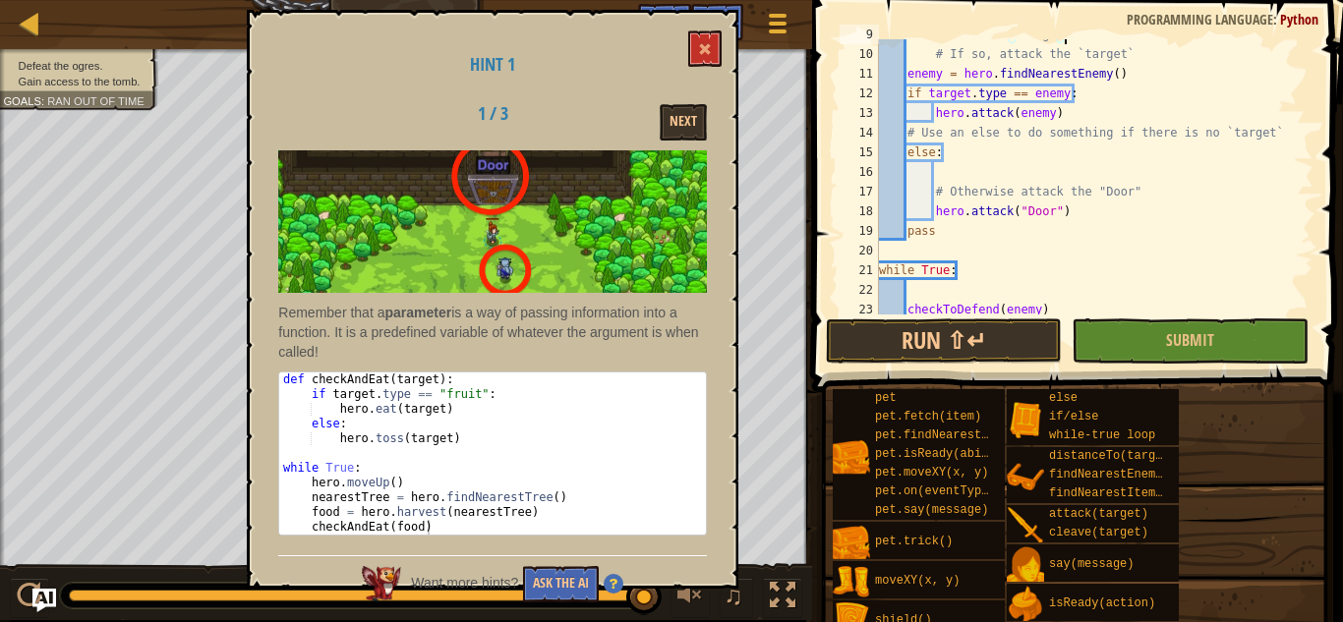
scroll to position [236, 0]
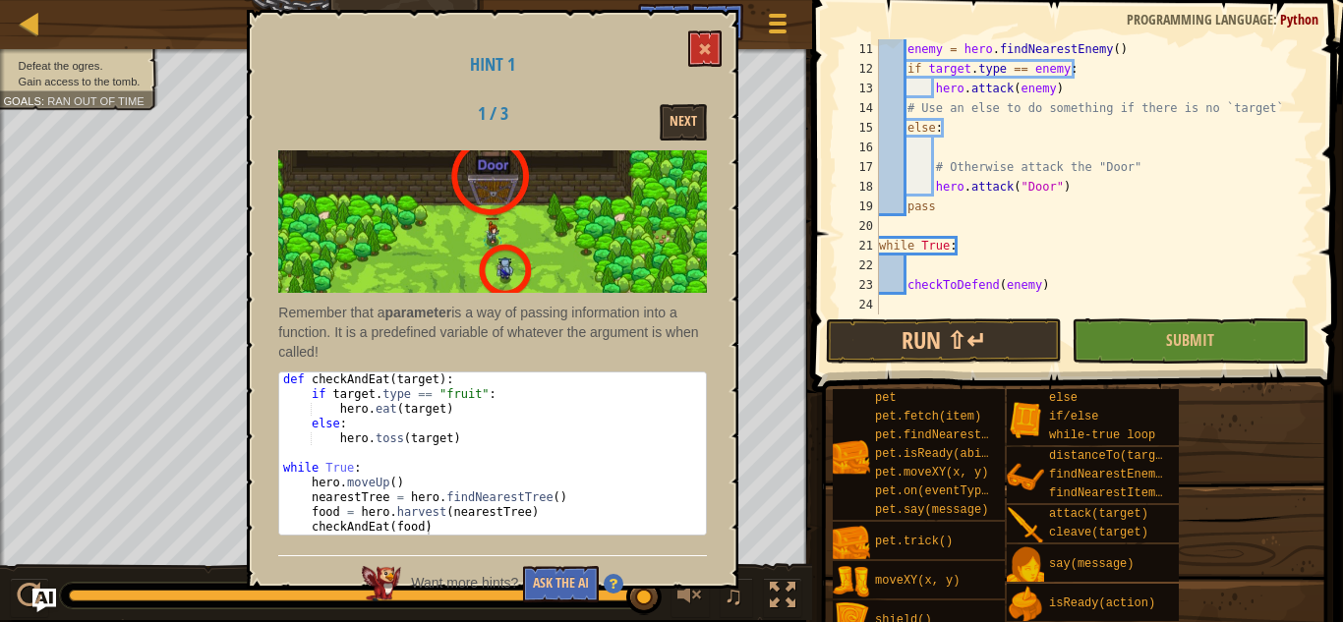
click at [1038, 286] on div "enemy = hero . findNearestEnemy ( ) if target . type == enemy : hero . attack (…" at bounding box center [1094, 196] width 438 height 315
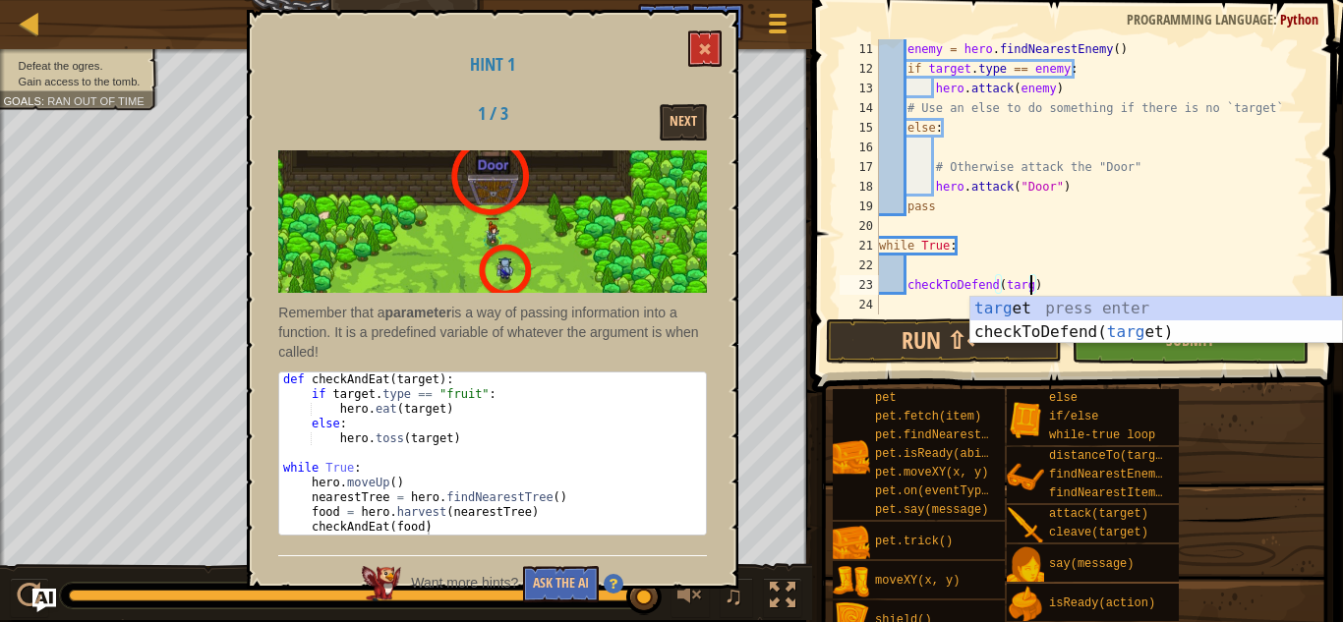
type textarea "checkToDefend(target)"
click at [1217, 218] on div "enemy = hero . findNearestEnemy ( ) if target . type == enemy : hero . attack (…" at bounding box center [1094, 196] width 438 height 315
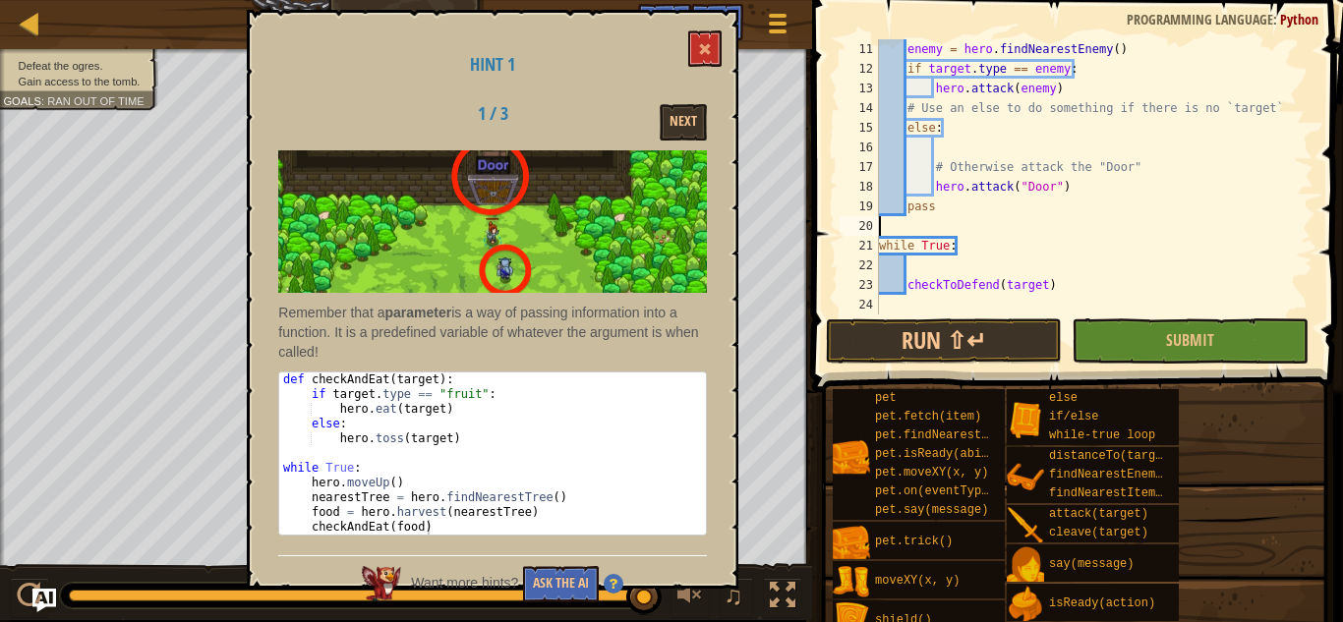
scroll to position [236, 0]
click at [1028, 363] on button "Run ⇧↵" at bounding box center [944, 341] width 236 height 45
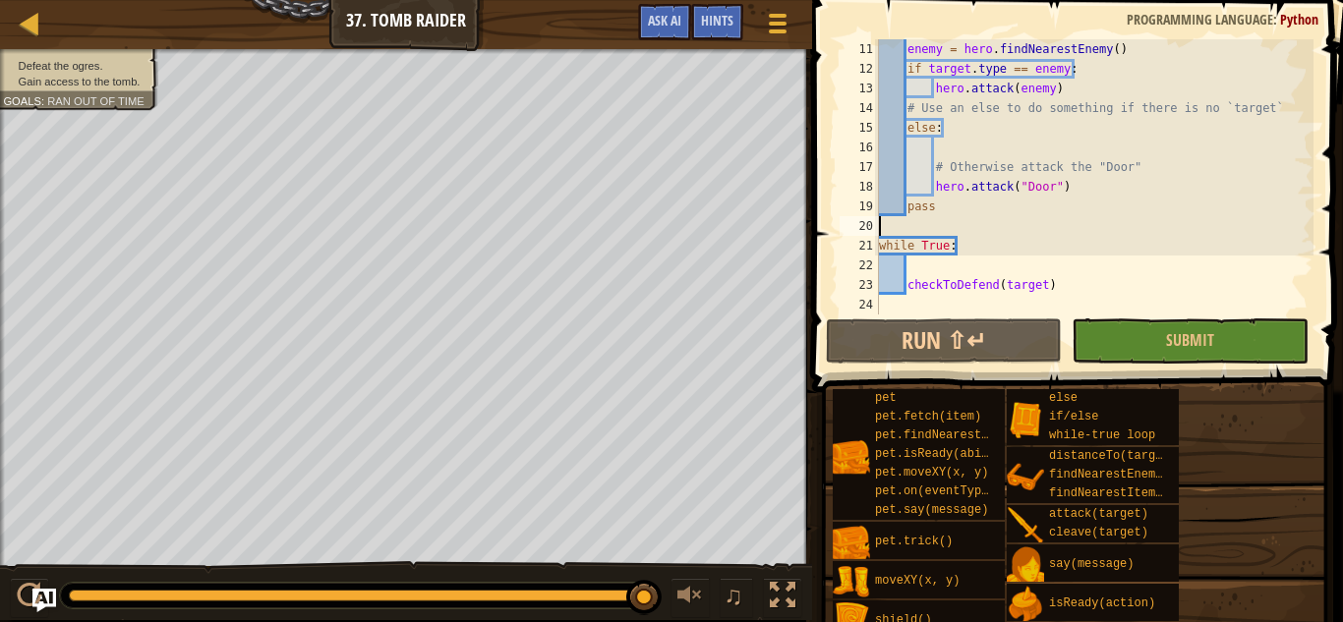
click at [929, 266] on div "enemy = hero . findNearestEnemy ( ) if target . type == enemy : hero . attack (…" at bounding box center [1094, 196] width 438 height 315
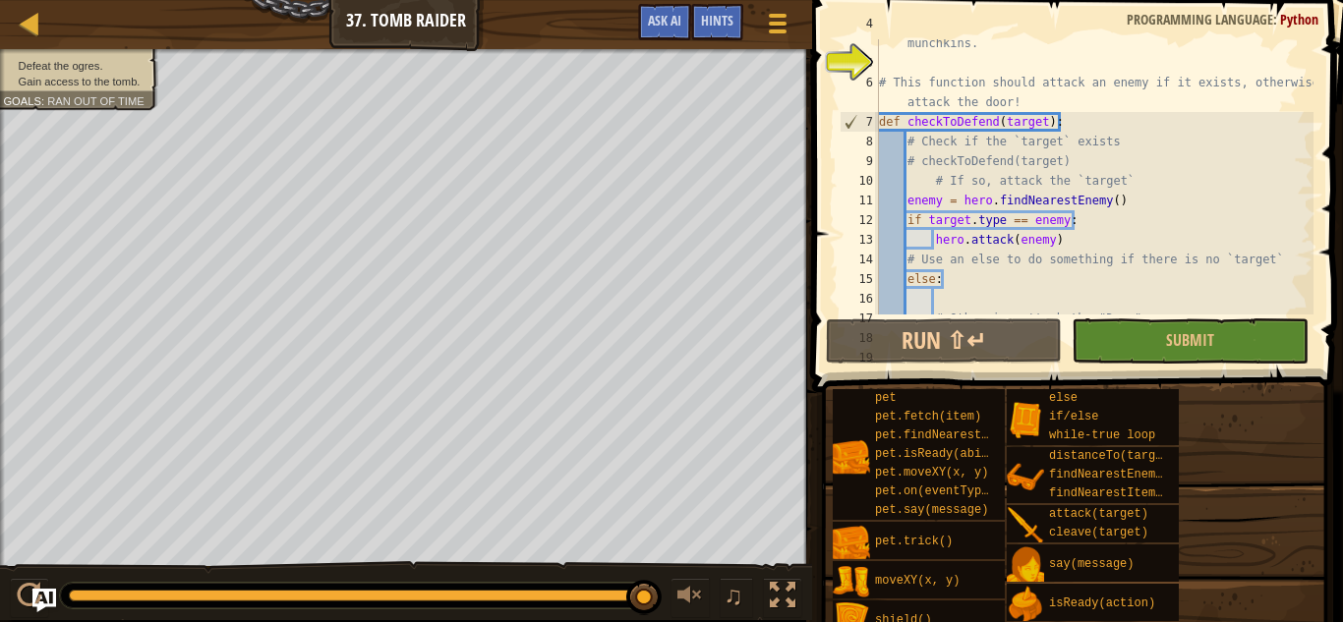
scroll to position [86, 0]
click at [1054, 194] on div "# Break open the tomb, while defending yourself from the munchkins. # This func…" at bounding box center [1094, 181] width 438 height 334
click at [1054, 194] on div "# Break open the tomb, while defending yourself from the munchkins. # This func…" at bounding box center [1094, 176] width 438 height 275
click at [1054, 194] on div "# Break open the tomb, while defending yourself from the munchkins. # This func…" at bounding box center [1094, 181] width 438 height 334
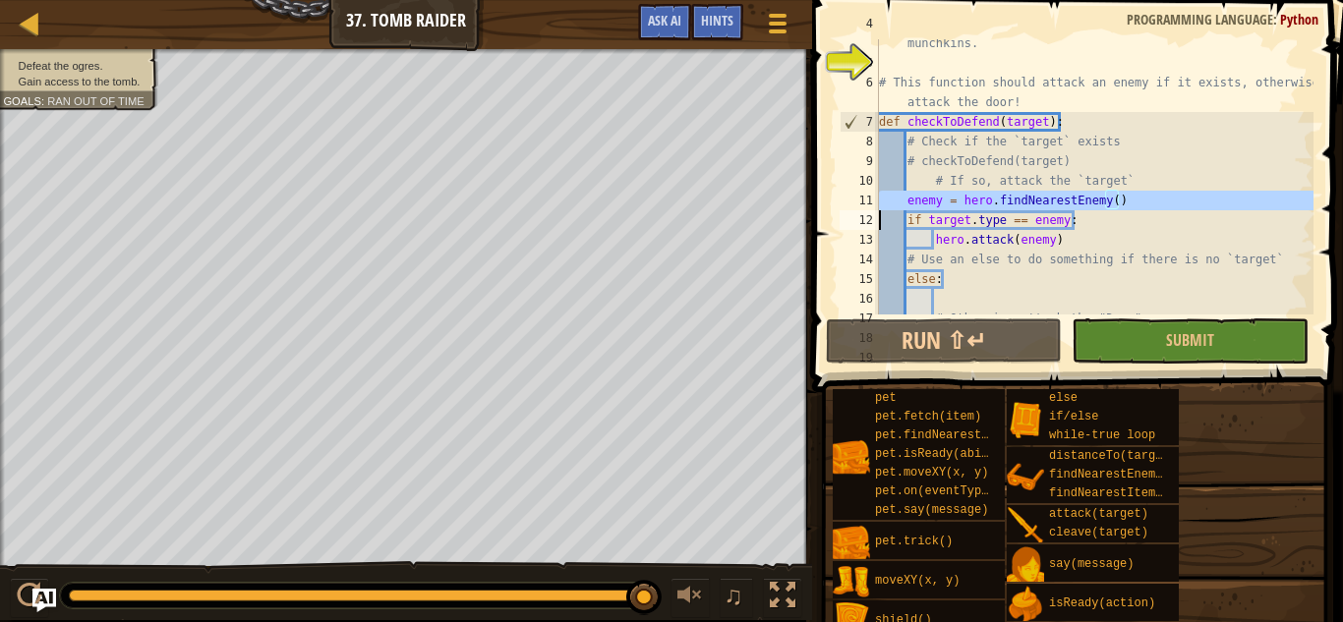
click at [1054, 194] on div "# Break open the tomb, while defending yourself from the munchkins. # This func…" at bounding box center [1094, 181] width 438 height 334
type textarea "if target.type == enemy:"
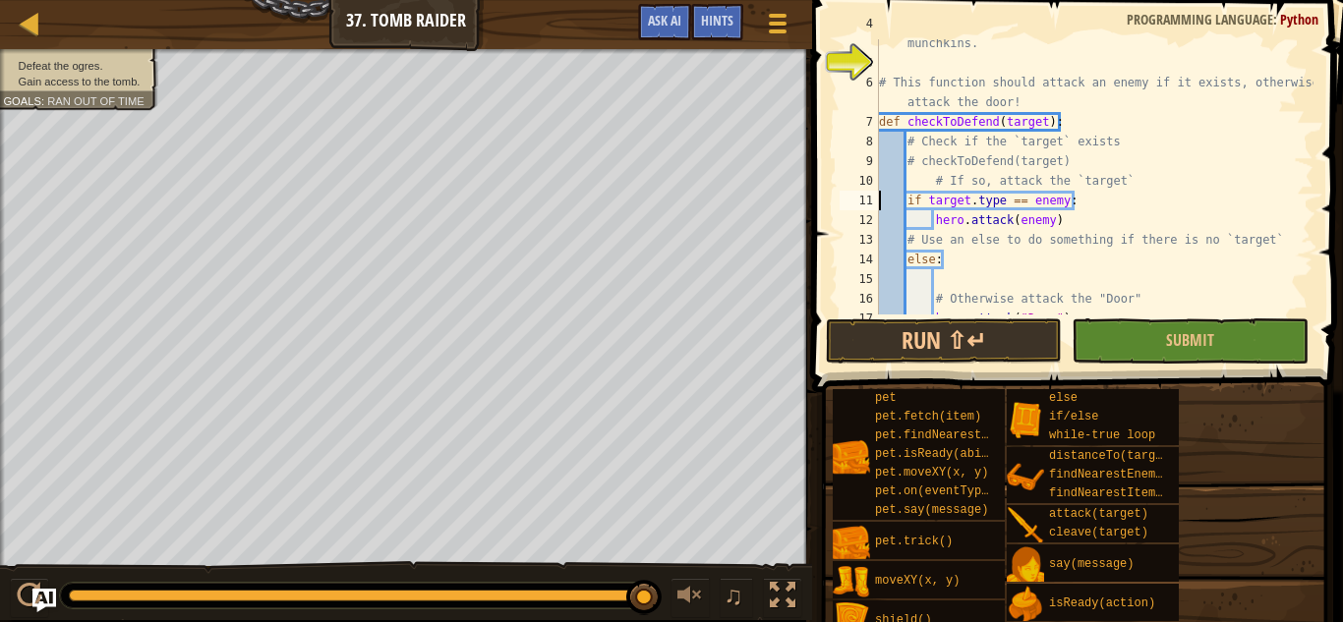
click at [1054, 194] on div "# Break open the tomb, while defending yourself from the munchkins. # This func…" at bounding box center [1094, 181] width 438 height 334
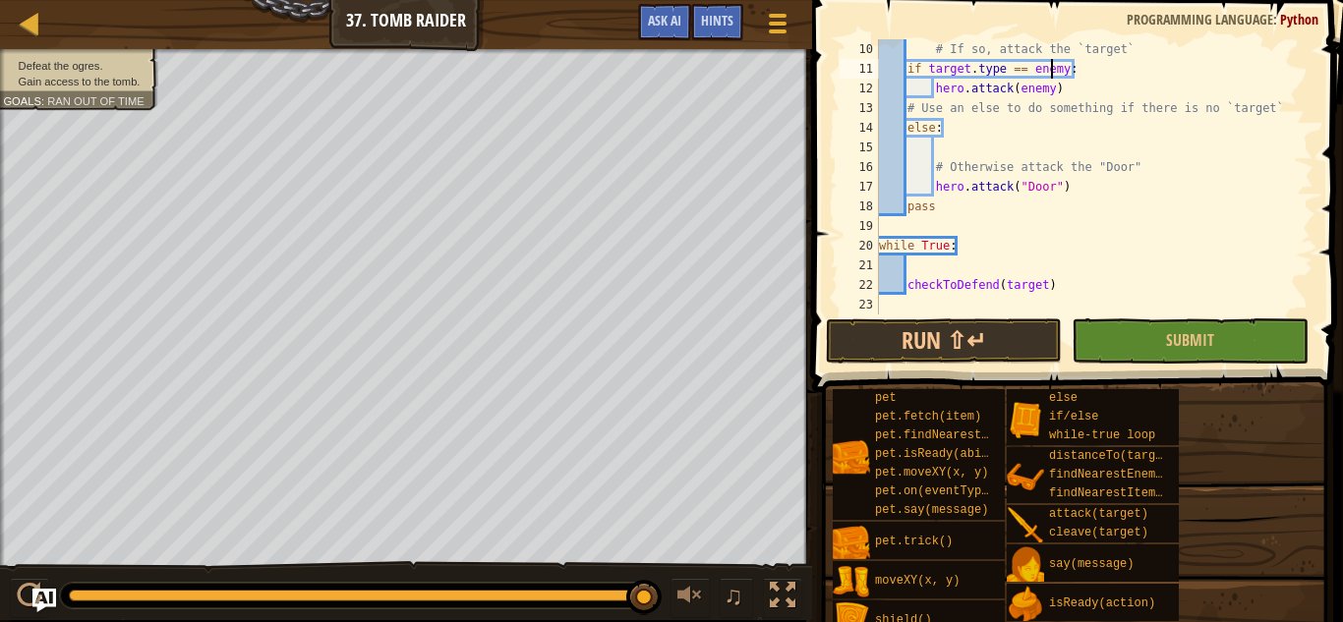
scroll to position [216, 0]
click at [908, 270] on div "# checkToDefend(target) # If so, attack the `target` if target . type == enemy …" at bounding box center [1094, 178] width 438 height 315
paste textarea
click at [933, 269] on div "# checkToDefend(target) # If so, attack the `target` if target . type == enemy …" at bounding box center [1094, 178] width 438 height 315
click at [1052, 305] on div "# checkToDefend(target) # If so, attack the `target` if target . type == enemy …" at bounding box center [1094, 178] width 438 height 315
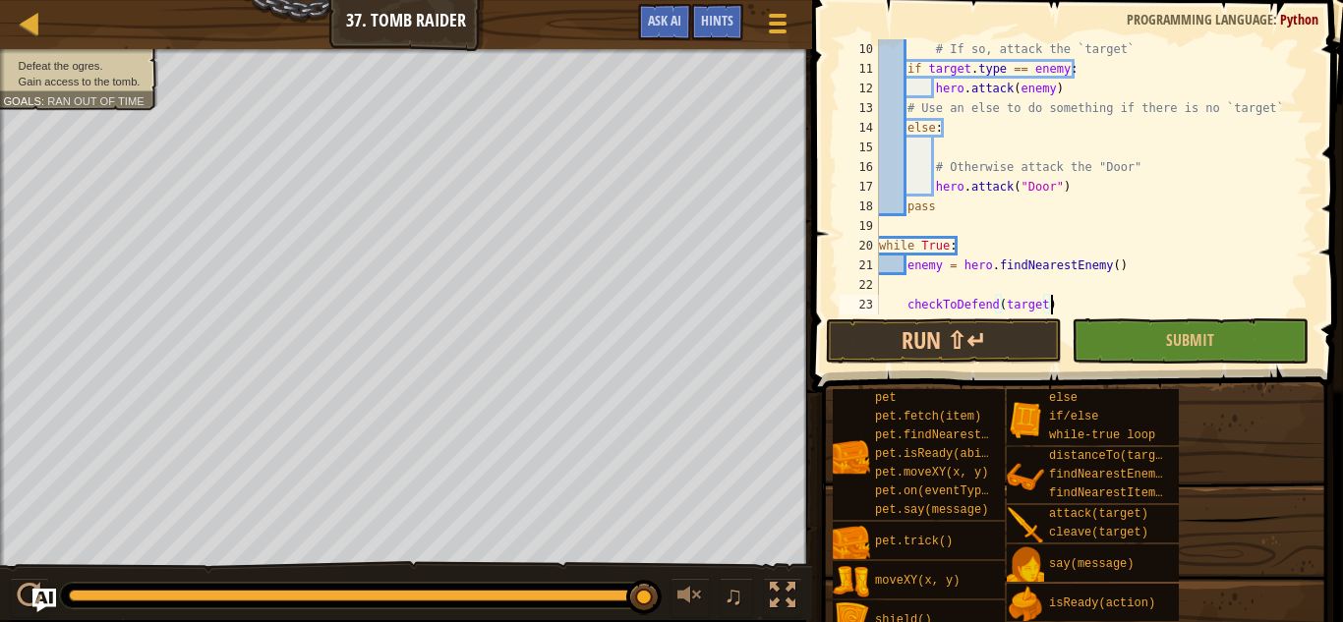
click at [1039, 304] on div "# If so, attack the `target` if target . type == enemy : hero . attack ( enemy …" at bounding box center [1094, 196] width 438 height 315
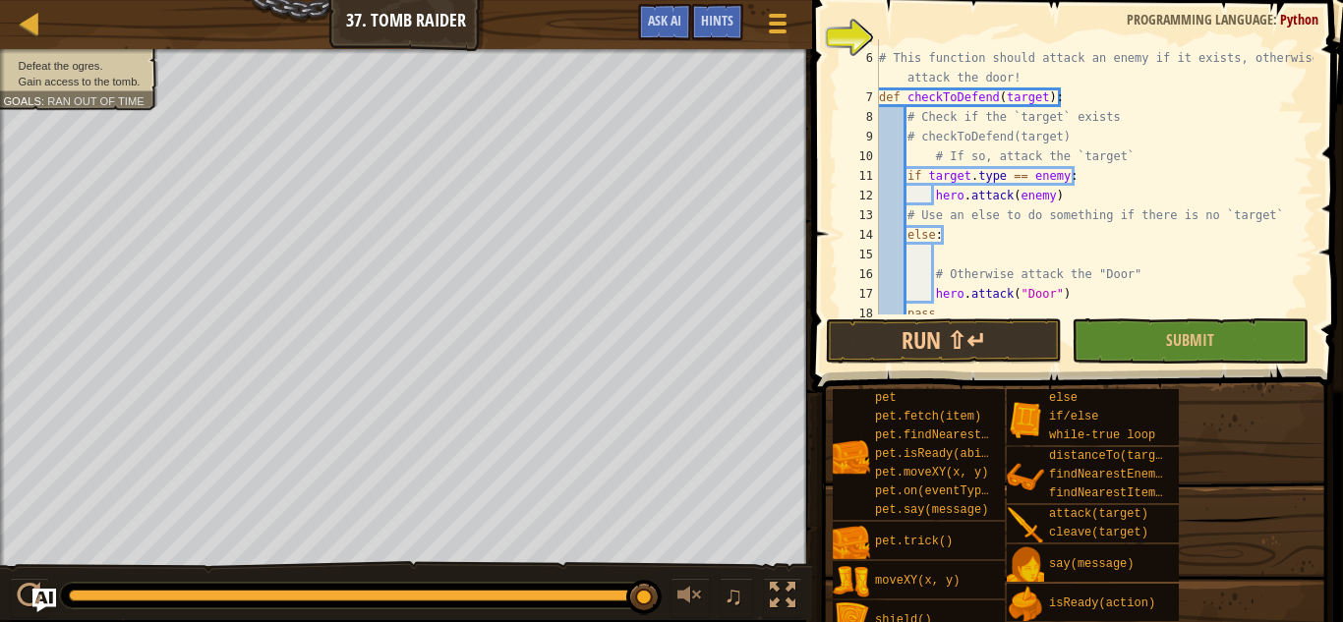
scroll to position [89, 0]
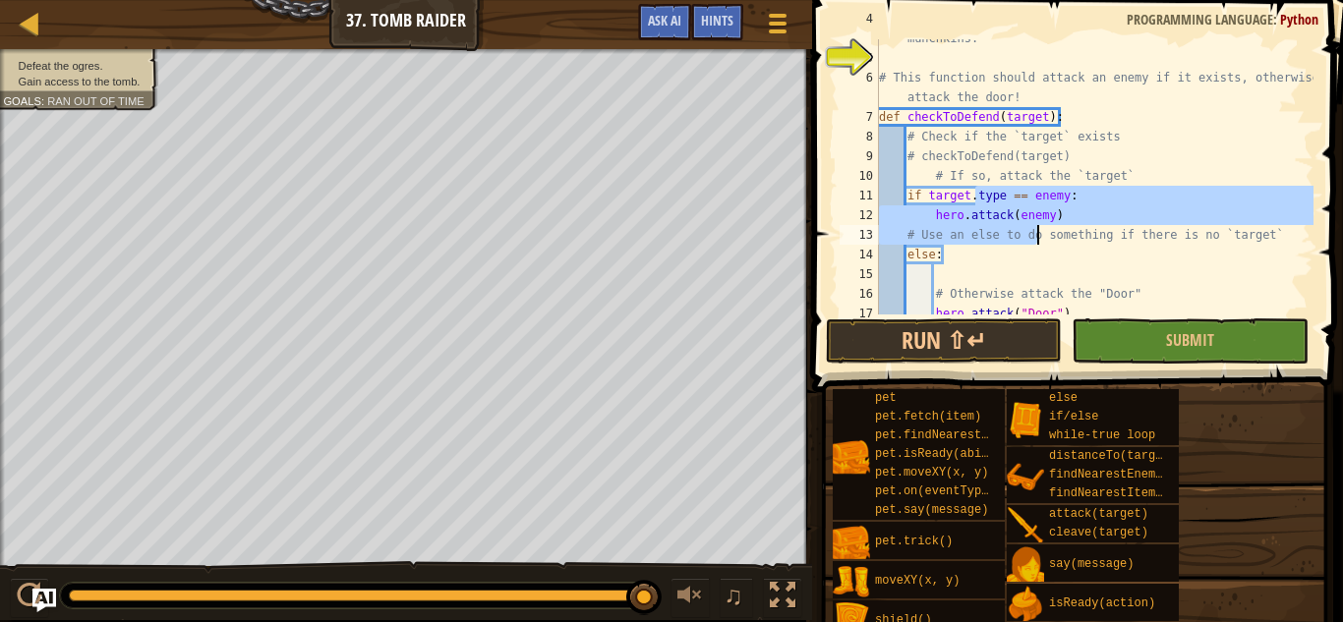
drag, startPoint x: 973, startPoint y: 198, endPoint x: 1036, endPoint y: 228, distance: 69.9
click at [1036, 228] on div "# Break open the tomb, while defending yourself from the munchkins. # This func…" at bounding box center [1094, 176] width 438 height 334
click at [1088, 197] on div "# Break open the tomb, while defending yourself from the munchkins. # This func…" at bounding box center [1094, 176] width 438 height 275
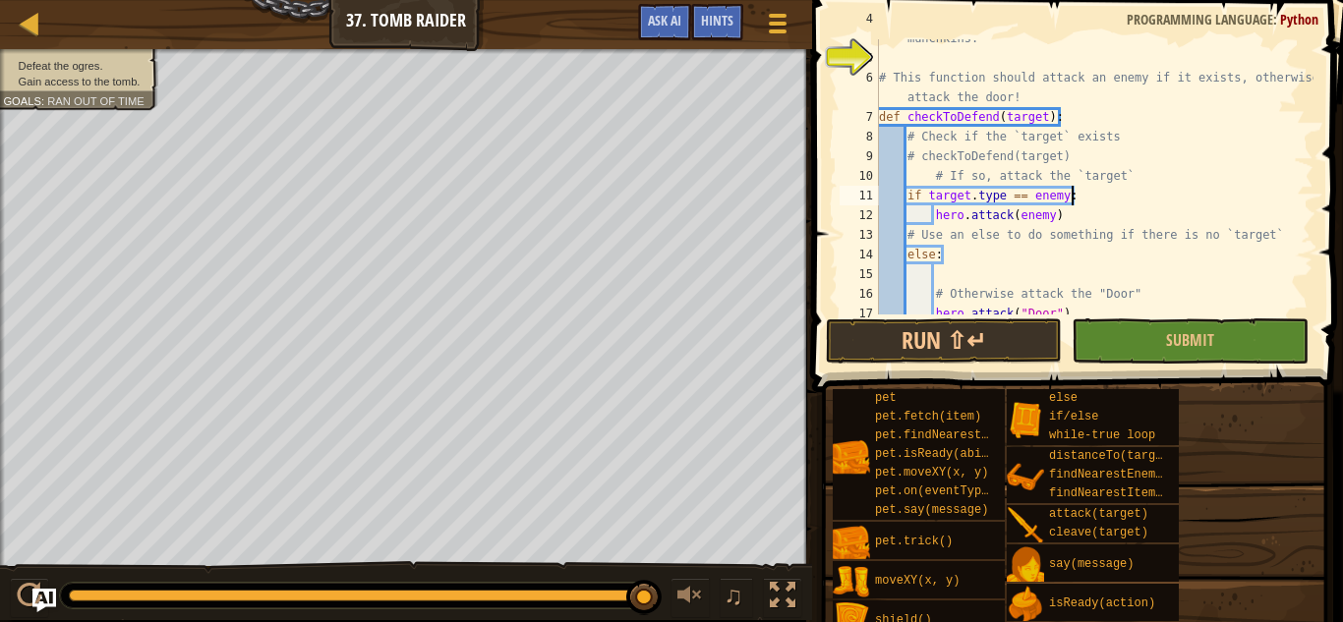
click at [1067, 199] on div "# Break open the tomb, while defending yourself from the munchkins. # This func…" at bounding box center [1094, 176] width 438 height 334
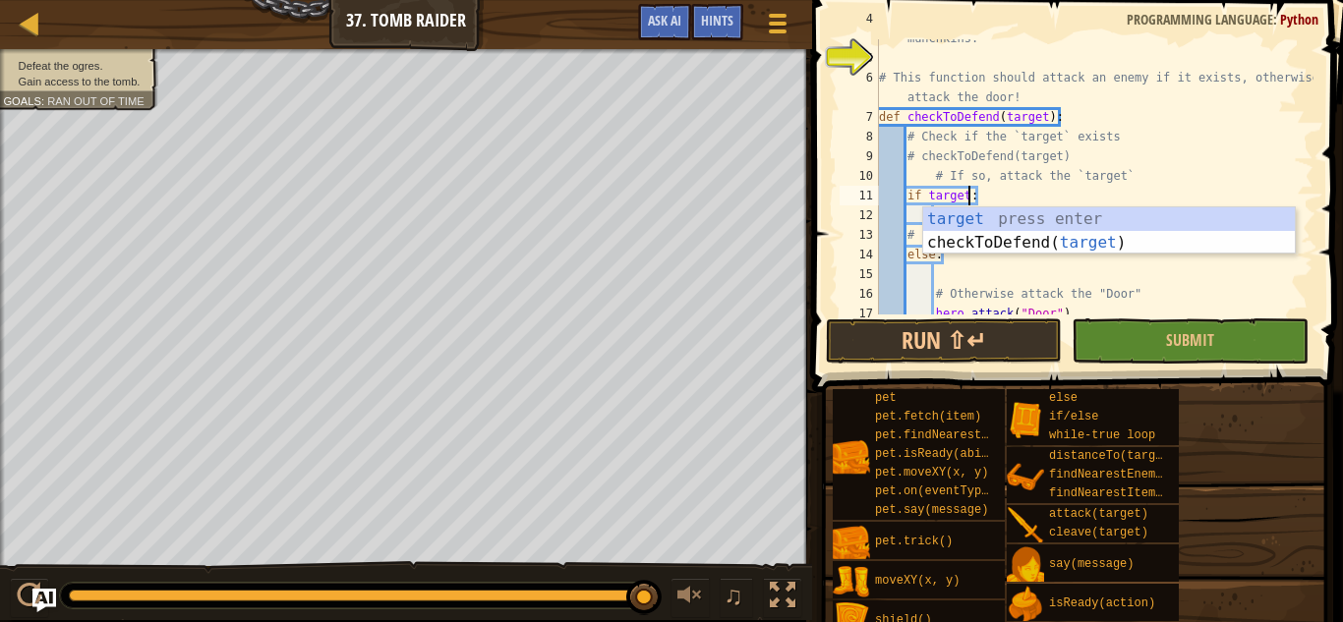
click at [1178, 188] on div "# Break open the tomb, while defending yourself from the munchkins. # This func…" at bounding box center [1094, 176] width 438 height 334
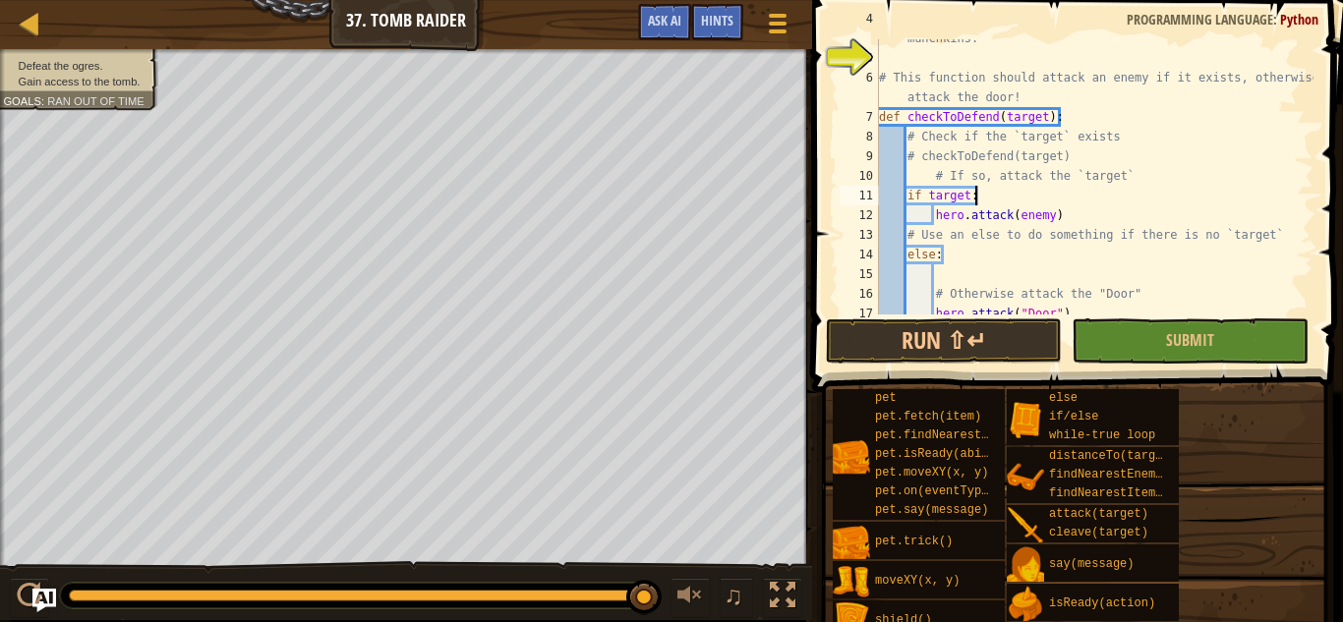
click at [1050, 216] on div "# Break open the tomb, while defending yourself from the munchkins. # This func…" at bounding box center [1094, 176] width 438 height 334
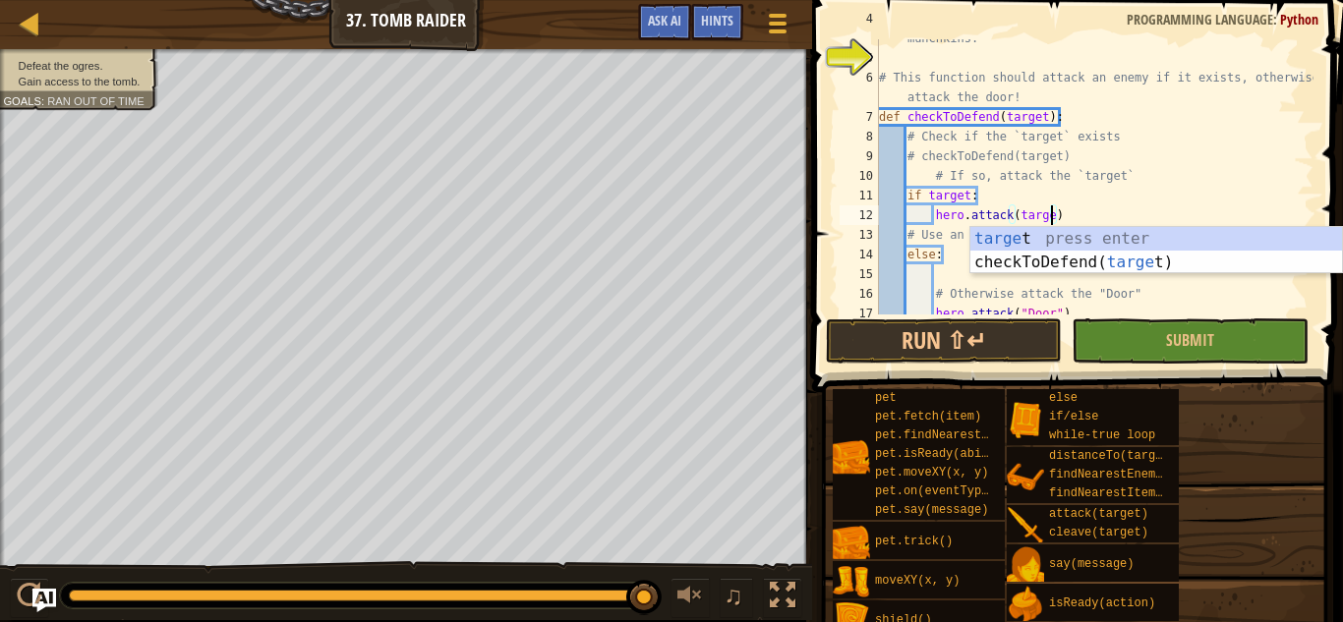
scroll to position [9, 26]
type textarea "hero.attack(target)"
click at [1341, 167] on span at bounding box center [1079, 168] width 547 height 450
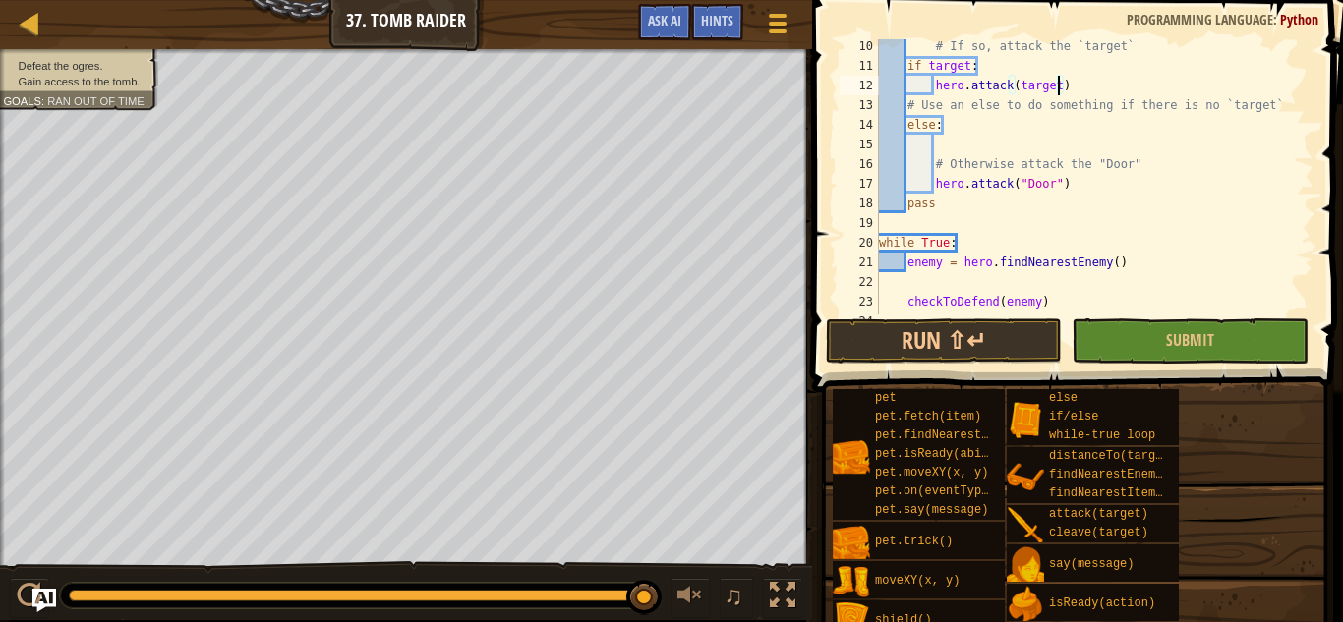
scroll to position [236, 0]
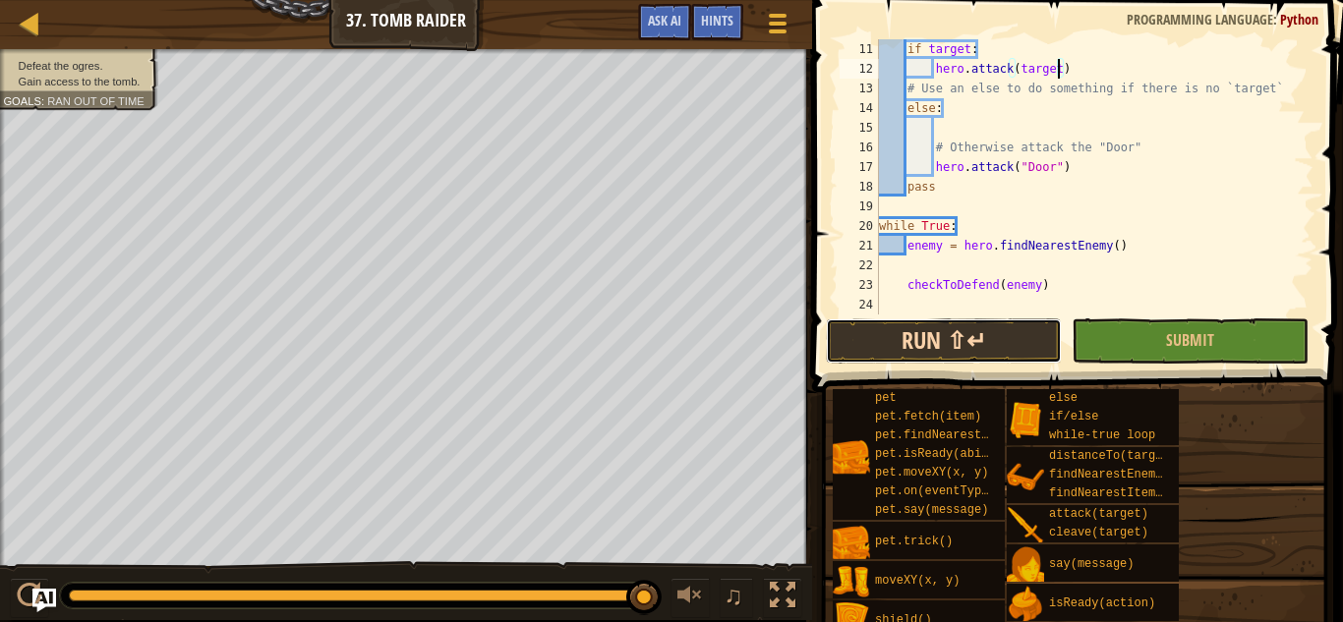
click at [943, 319] on button "Run ⇧↵" at bounding box center [944, 341] width 236 height 45
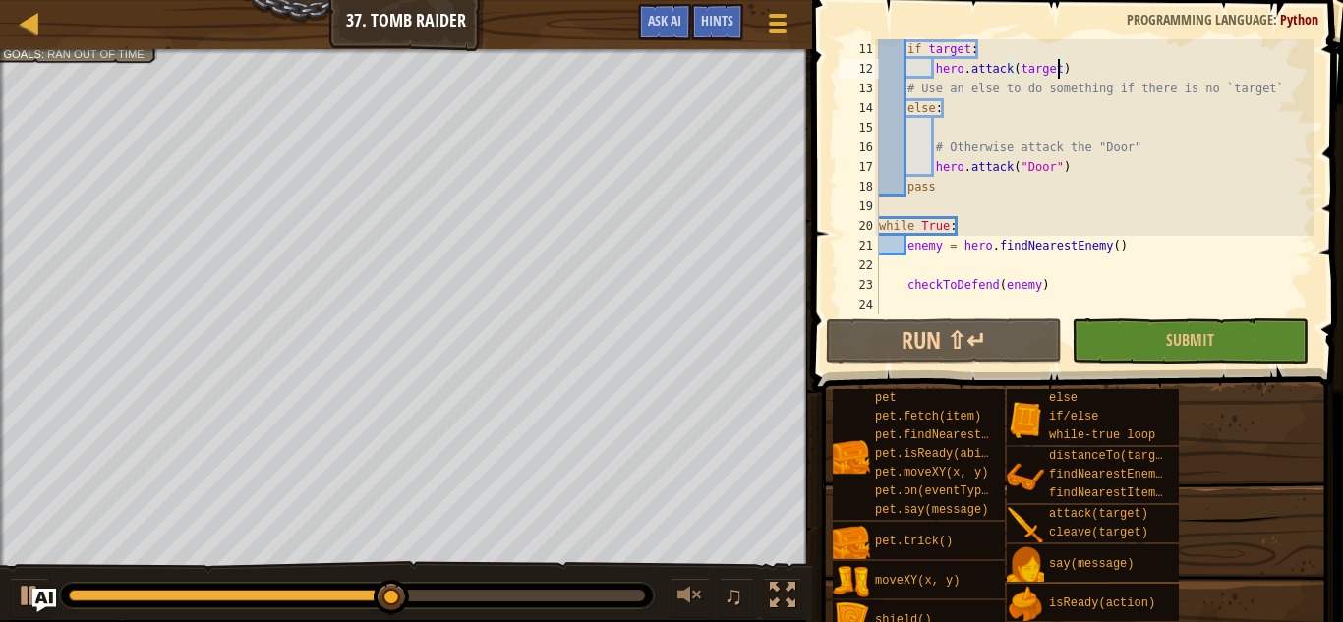
click at [924, 264] on div "if target : hero . attack ( target ) # Use an else to do something if there is …" at bounding box center [1094, 196] width 438 height 315
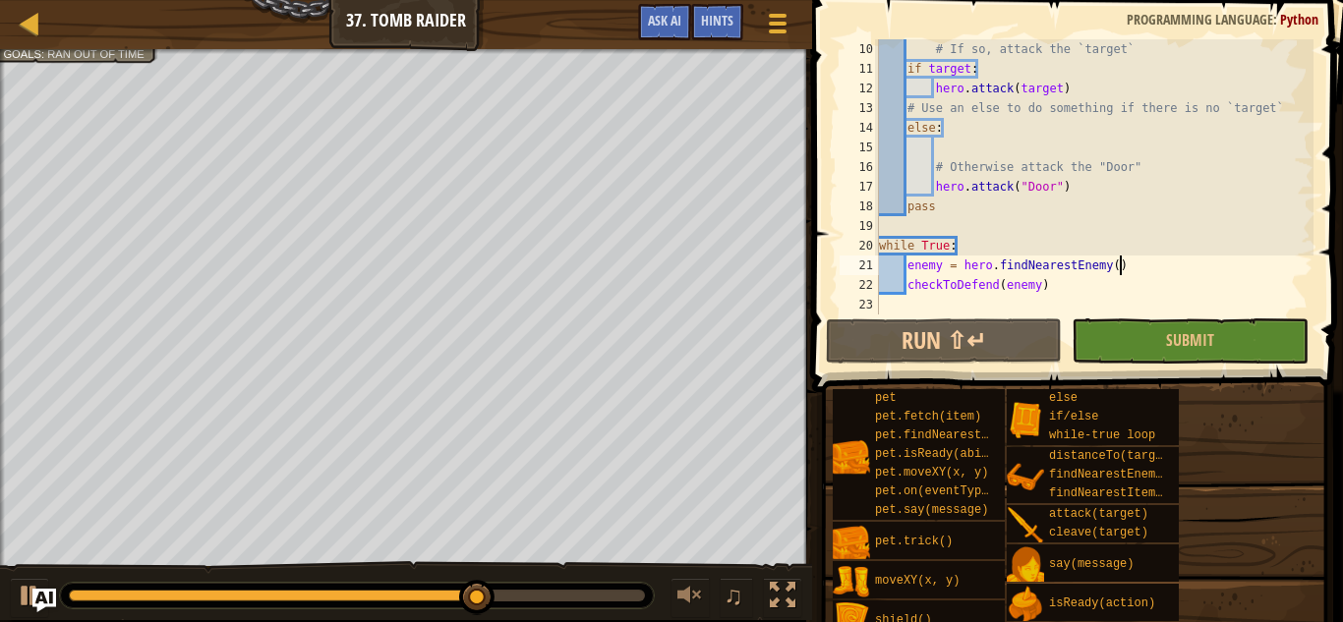
scroll to position [216, 0]
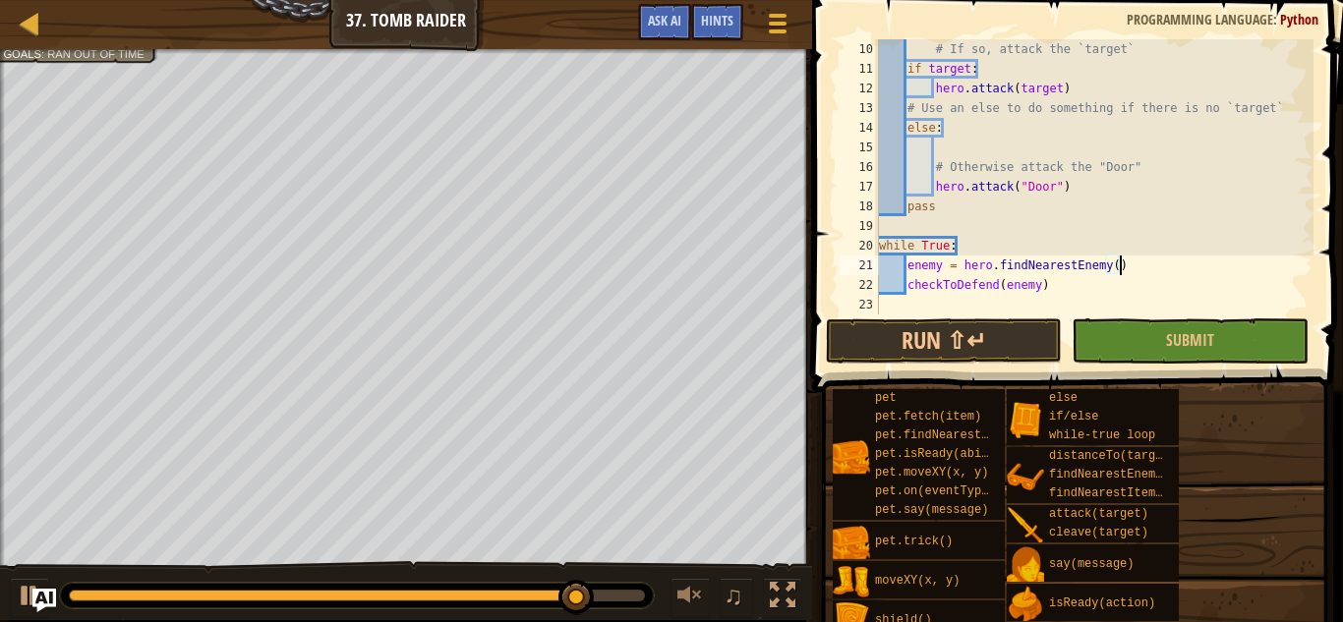
click at [1038, 160] on div "# If so, attack the `target` if target : hero . attack ( target ) # Use an else…" at bounding box center [1094, 196] width 438 height 315
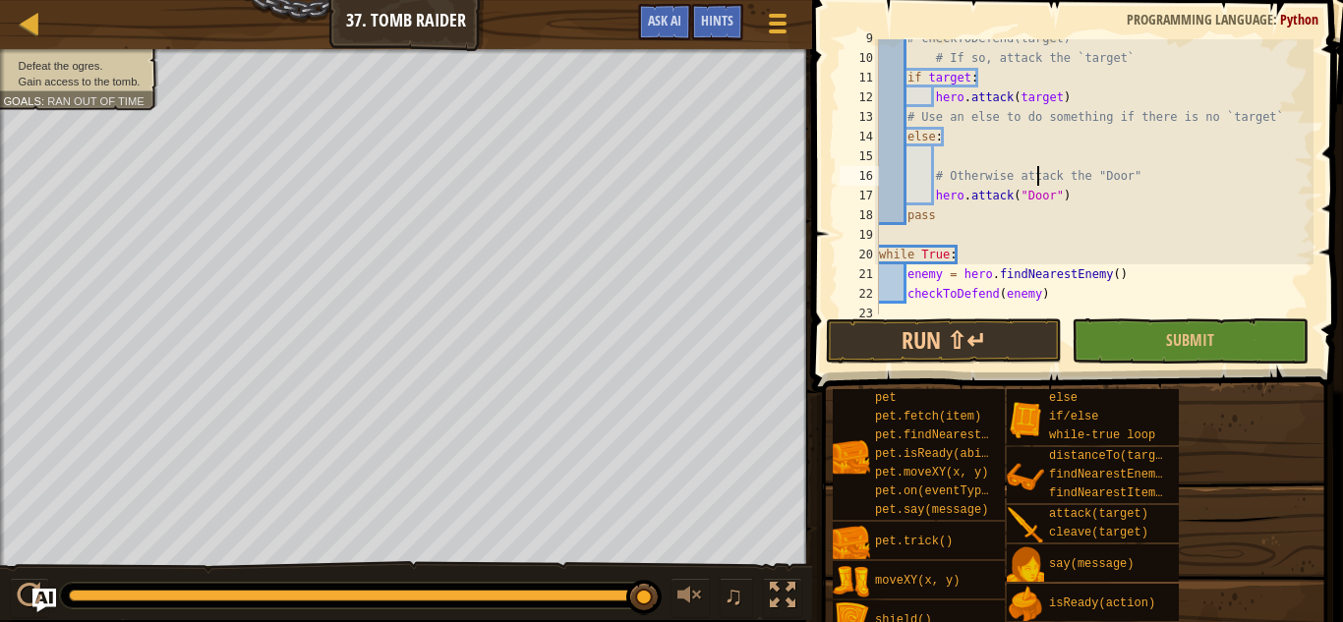
scroll to position [208, 0]
click at [972, 292] on div "# checkToDefend(target) # If so, attack the `target` if target : hero . attack …" at bounding box center [1094, 185] width 438 height 315
type textarea "checkToDefend(enemy)"
click at [972, 292] on div "# checkToDefend(target) # If so, attack the `target` if target : hero . attack …" at bounding box center [1094, 185] width 438 height 315
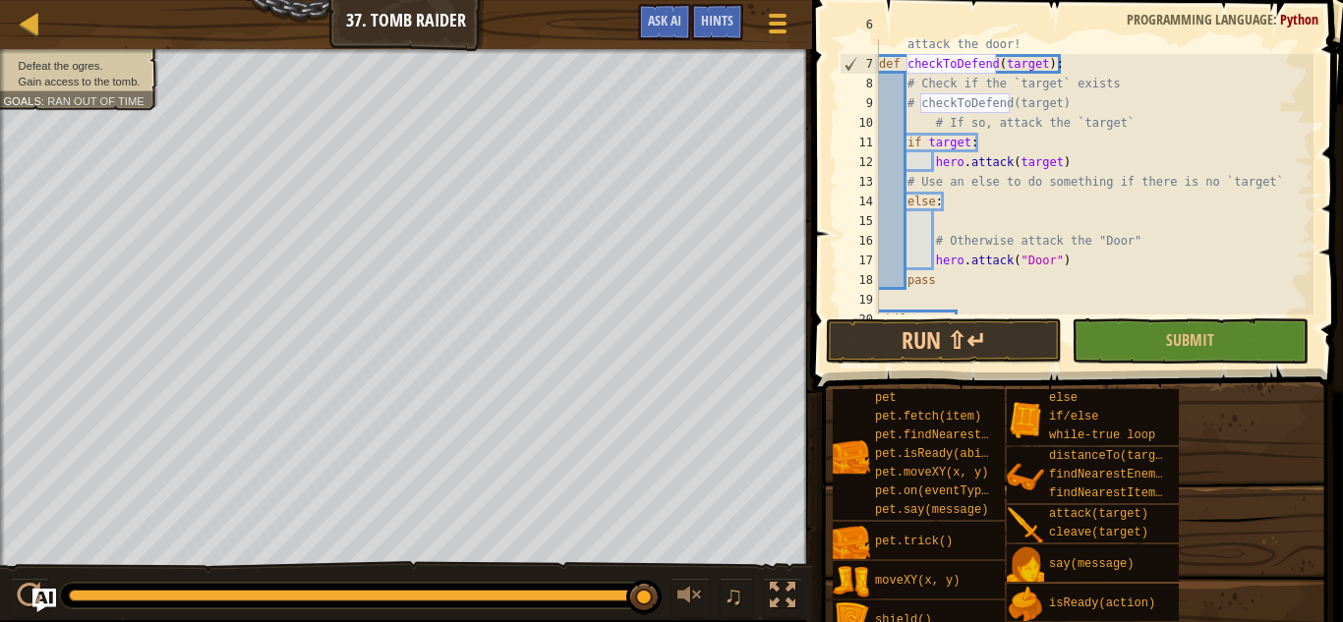
scroll to position [147, 0]
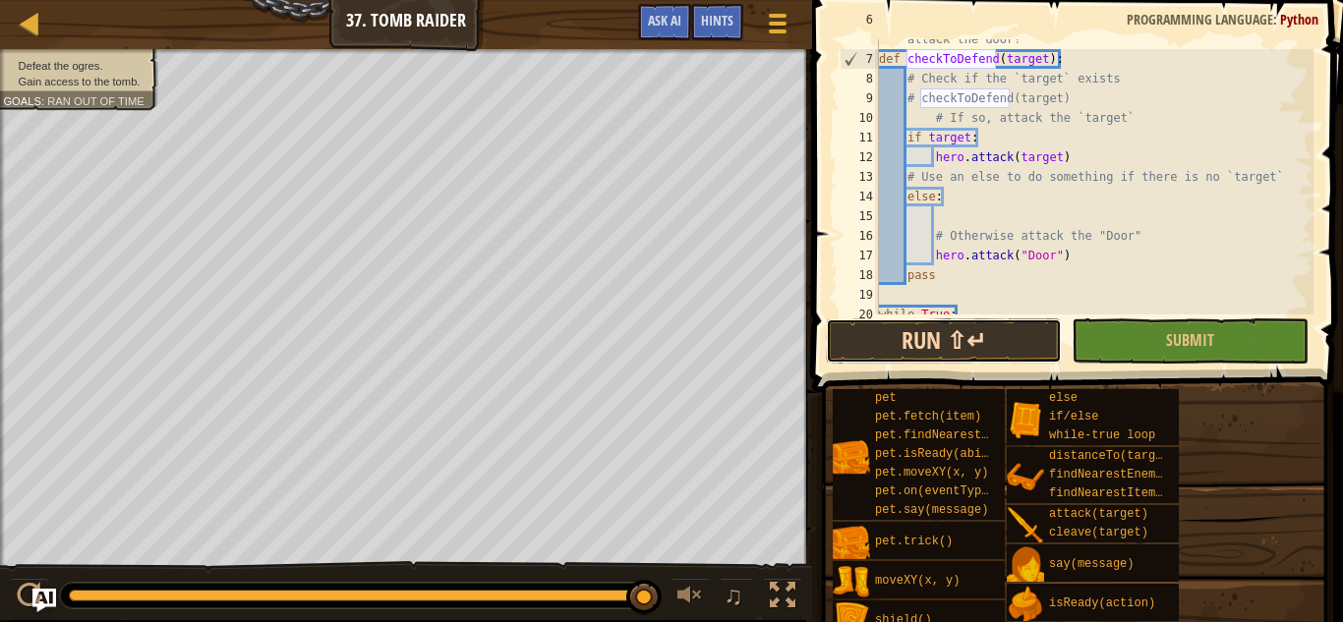
click at [947, 336] on button "Run ⇧↵" at bounding box center [944, 341] width 236 height 45
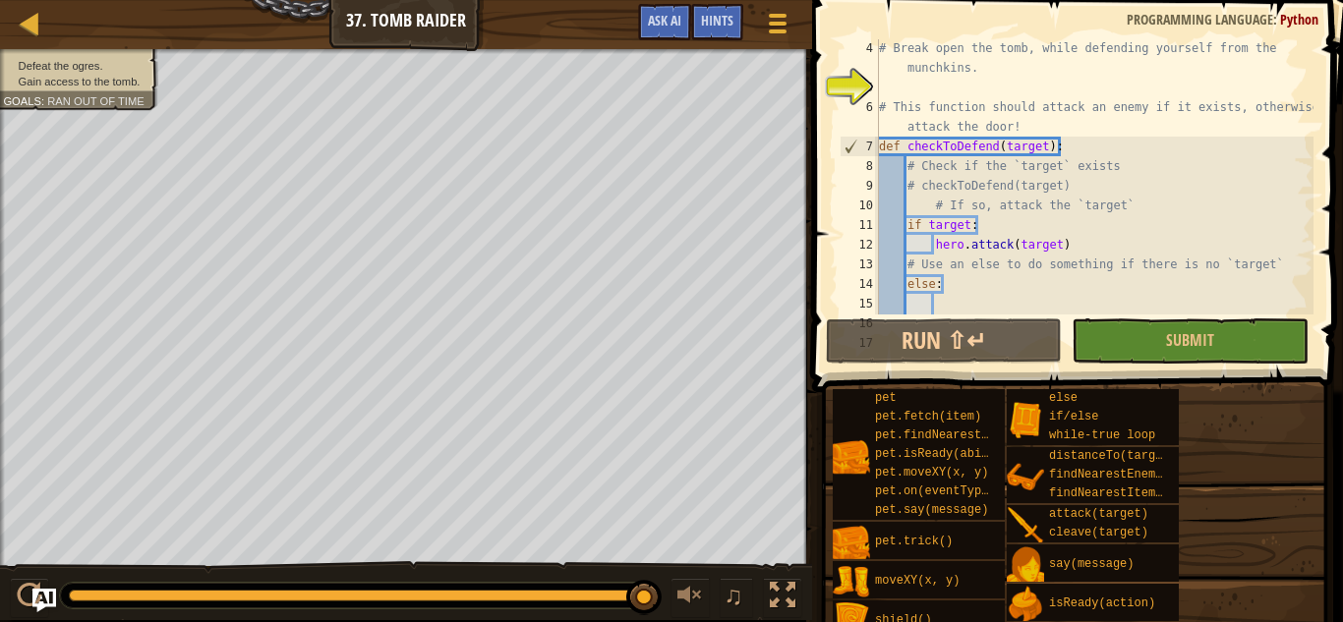
scroll to position [60, 0]
click at [931, 87] on div "# Break open the tomb, while defending yourself from the munchkins. # This func…" at bounding box center [1094, 205] width 438 height 334
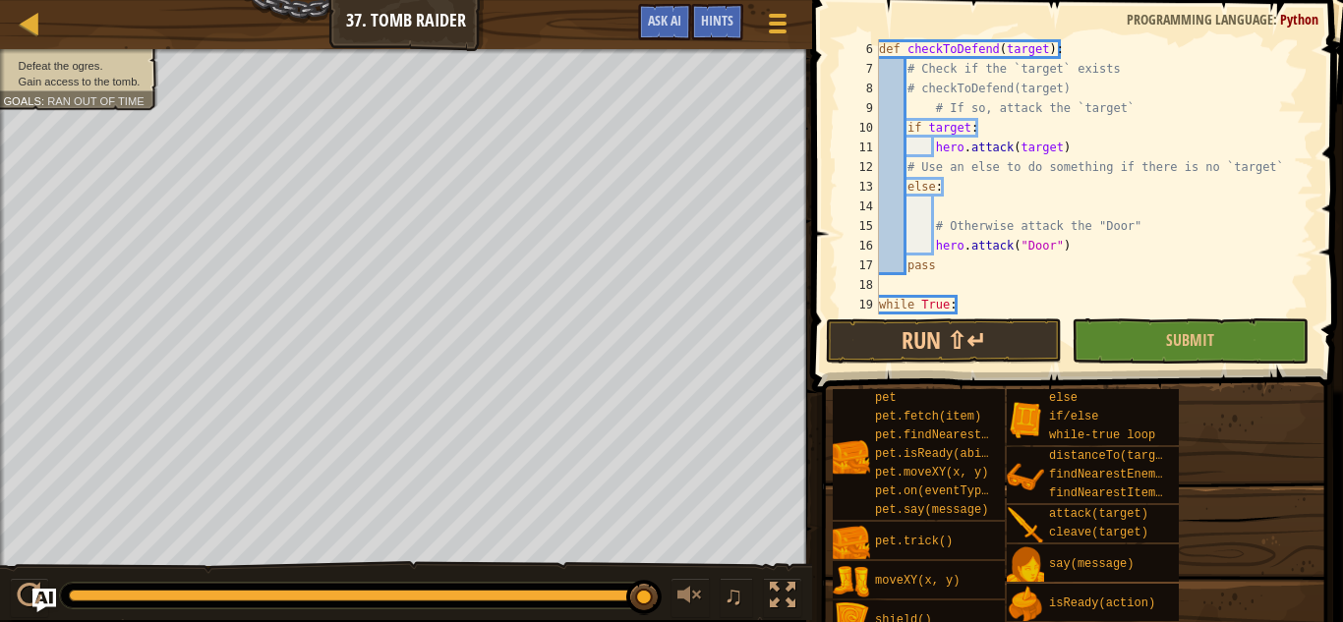
scroll to position [142, 0]
click at [960, 213] on div "def checkToDefend ( target ) : # Check if the `target` exists # checkToDefend(t…" at bounding box center [1094, 193] width 438 height 315
type textarea "# Otherwise attack the "Door""
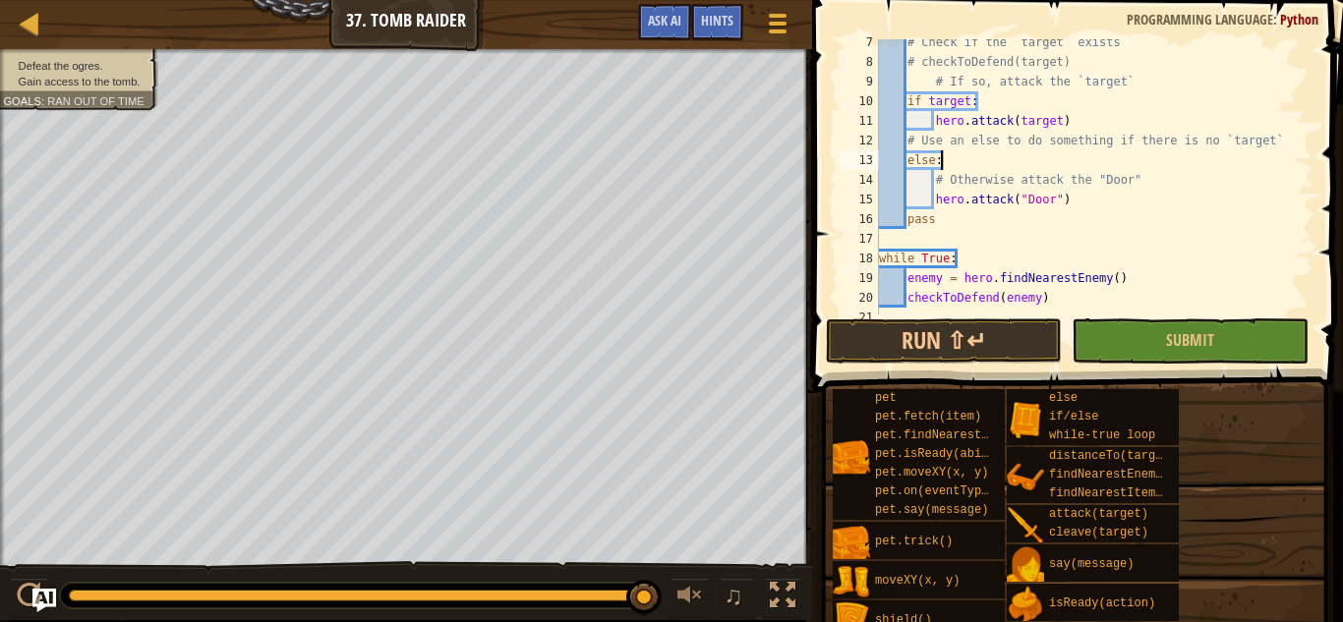
scroll to position [166, 0]
click at [934, 276] on div "# Check if the `target` exists # checkToDefend(target) # If so, attack the `tar…" at bounding box center [1094, 187] width 438 height 315
click at [1044, 123] on div "# Check if the `target` exists # checkToDefend(target) # If so, attack the `tar…" at bounding box center [1094, 187] width 438 height 315
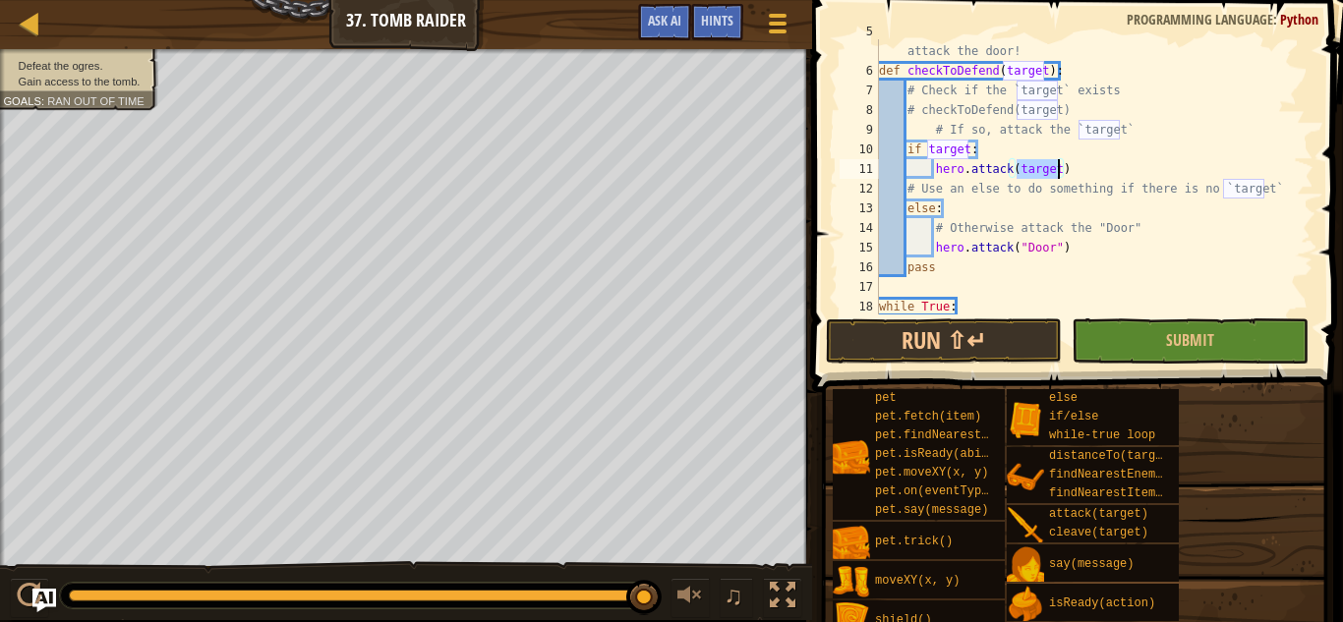
scroll to position [119, 0]
click at [893, 348] on button "Run ⇧↵" at bounding box center [944, 341] width 236 height 45
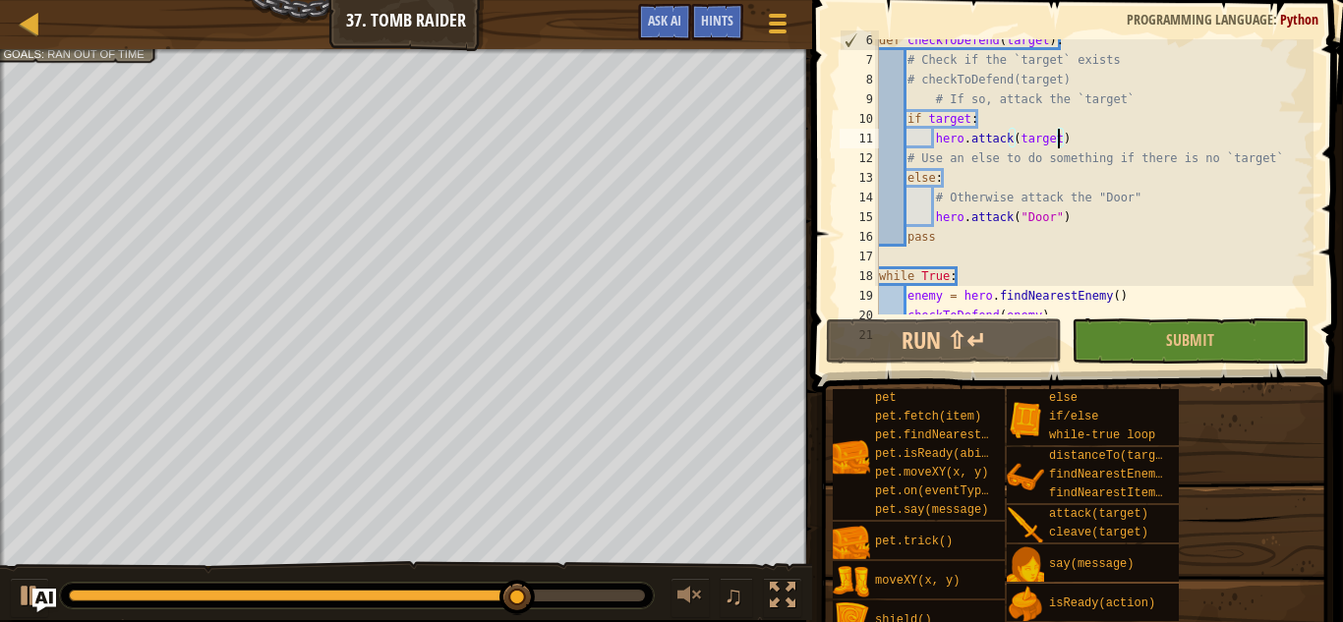
scroll to position [153, 0]
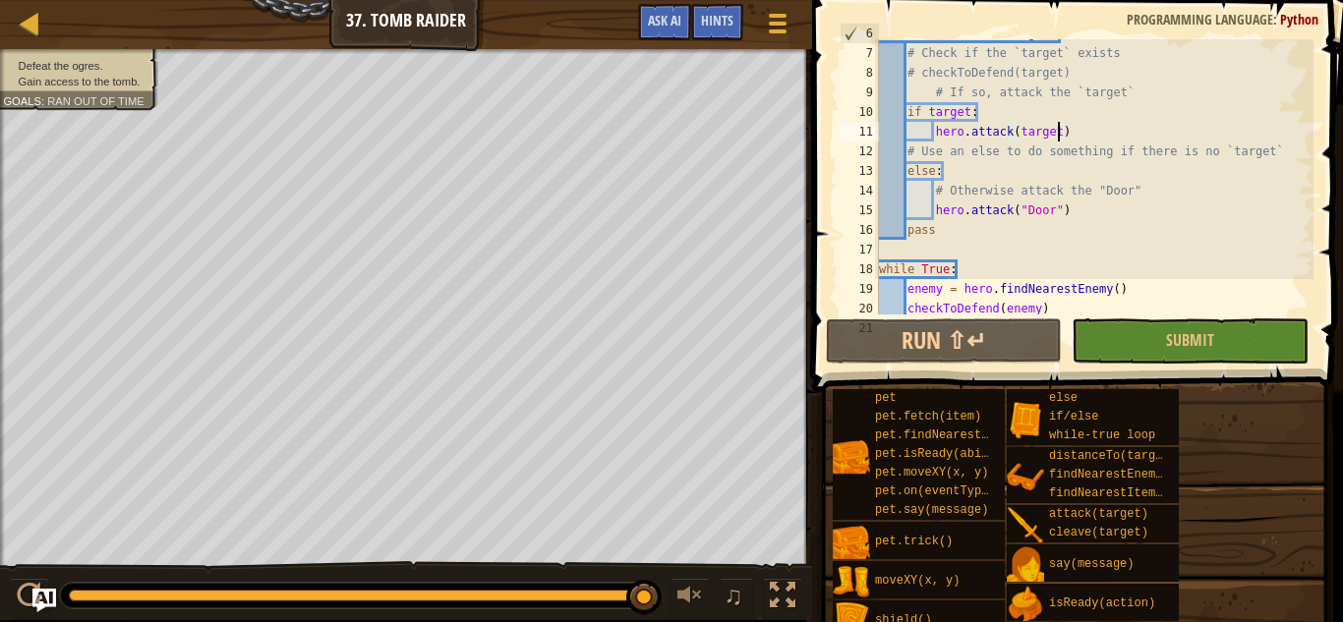
click at [1005, 182] on div "def checkToDefend ( target ) : # Check if the `target` exists # checkToDefend(t…" at bounding box center [1094, 181] width 438 height 315
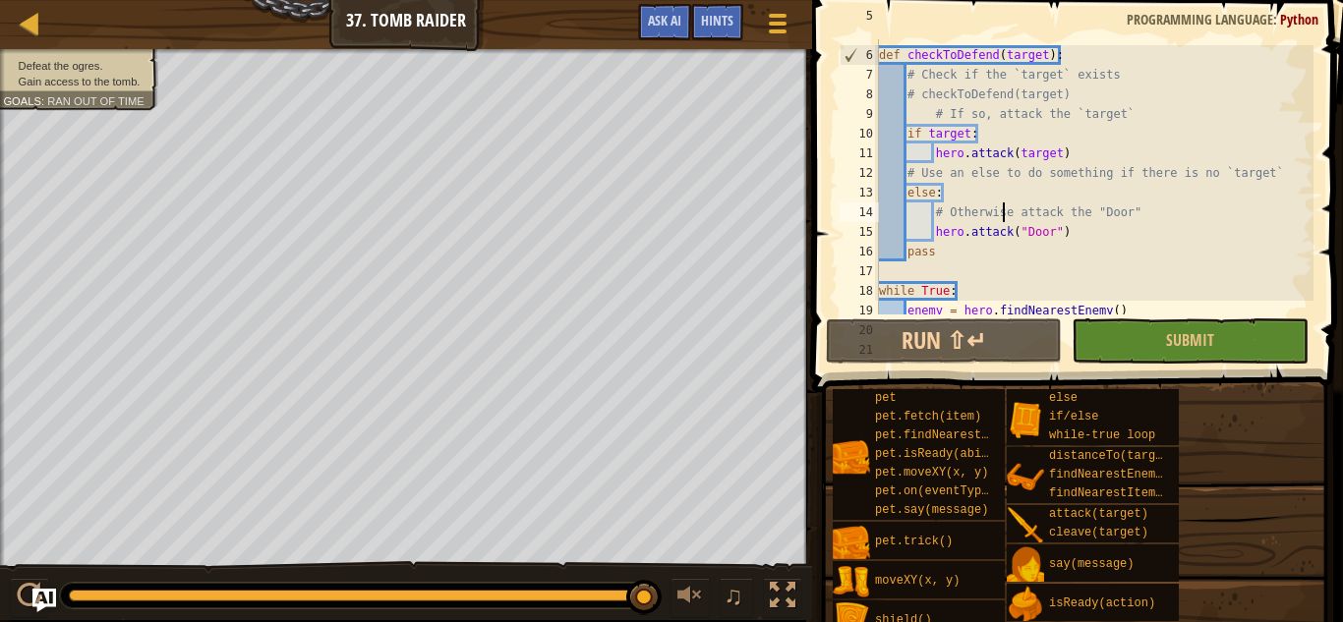
scroll to position [132, 0]
click at [1036, 157] on div "# This function should attack an enemy if it exists, otherwise attack the door!…" at bounding box center [1094, 173] width 438 height 334
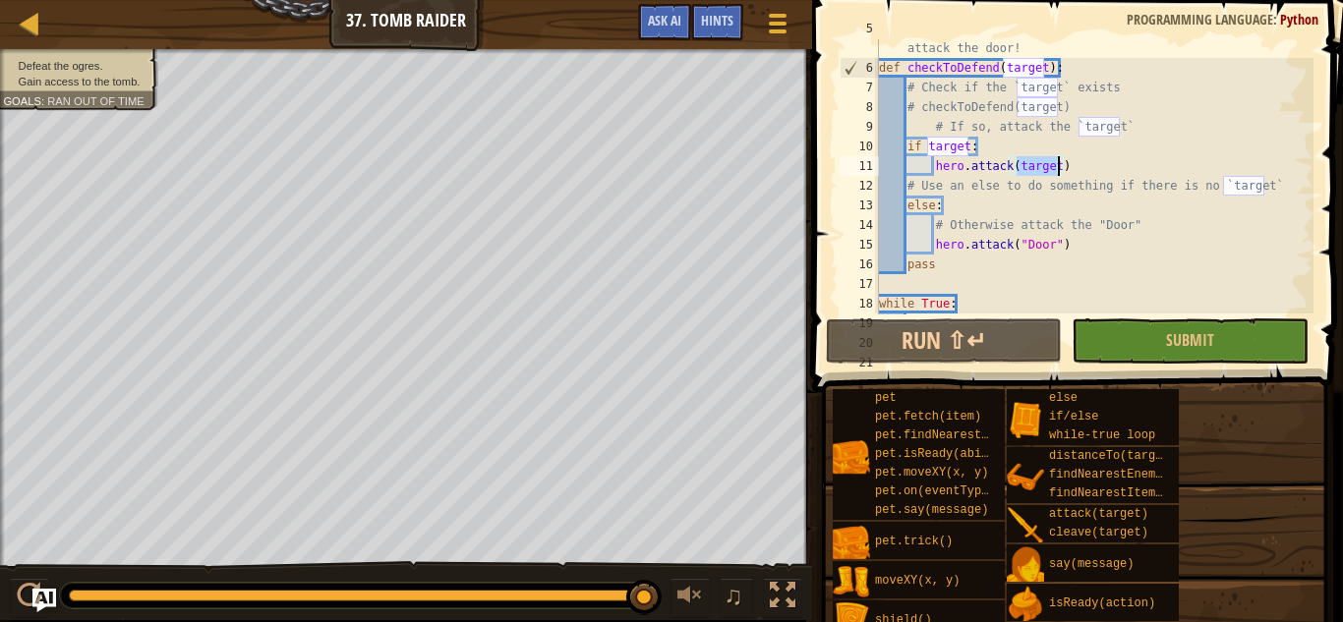
scroll to position [144, 0]
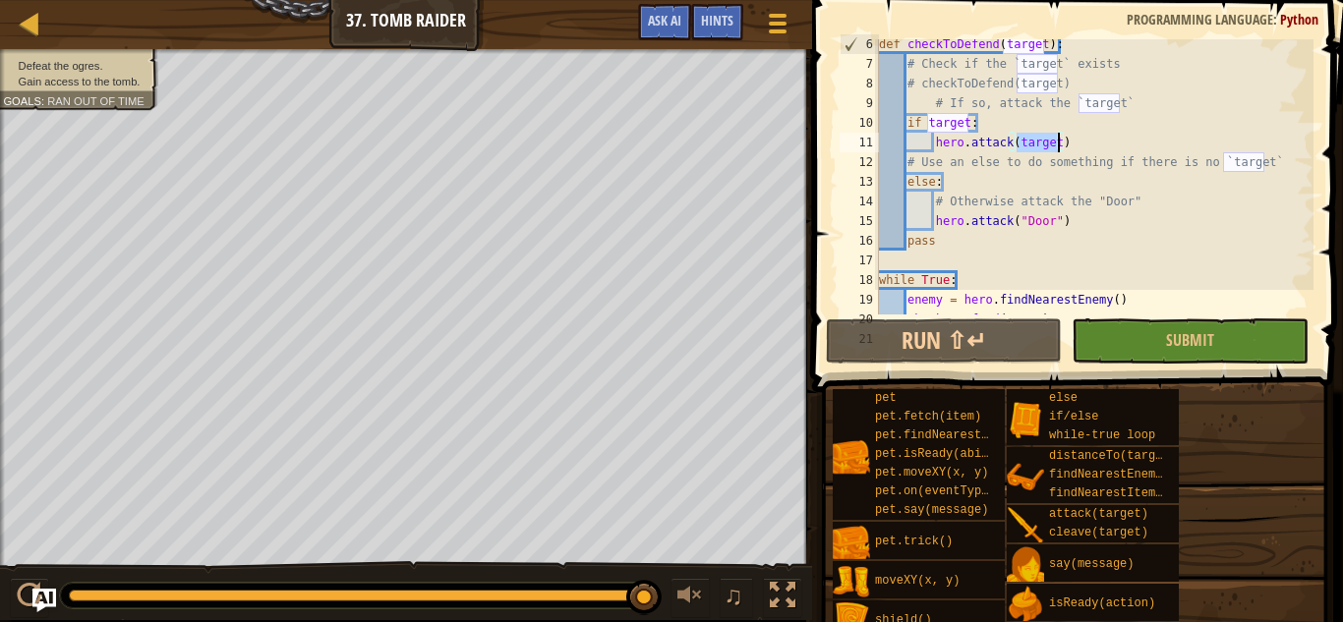
click at [1001, 137] on div "def checkToDefend ( target ) : # Check if the `target` exists # checkToDefend(t…" at bounding box center [1094, 191] width 438 height 315
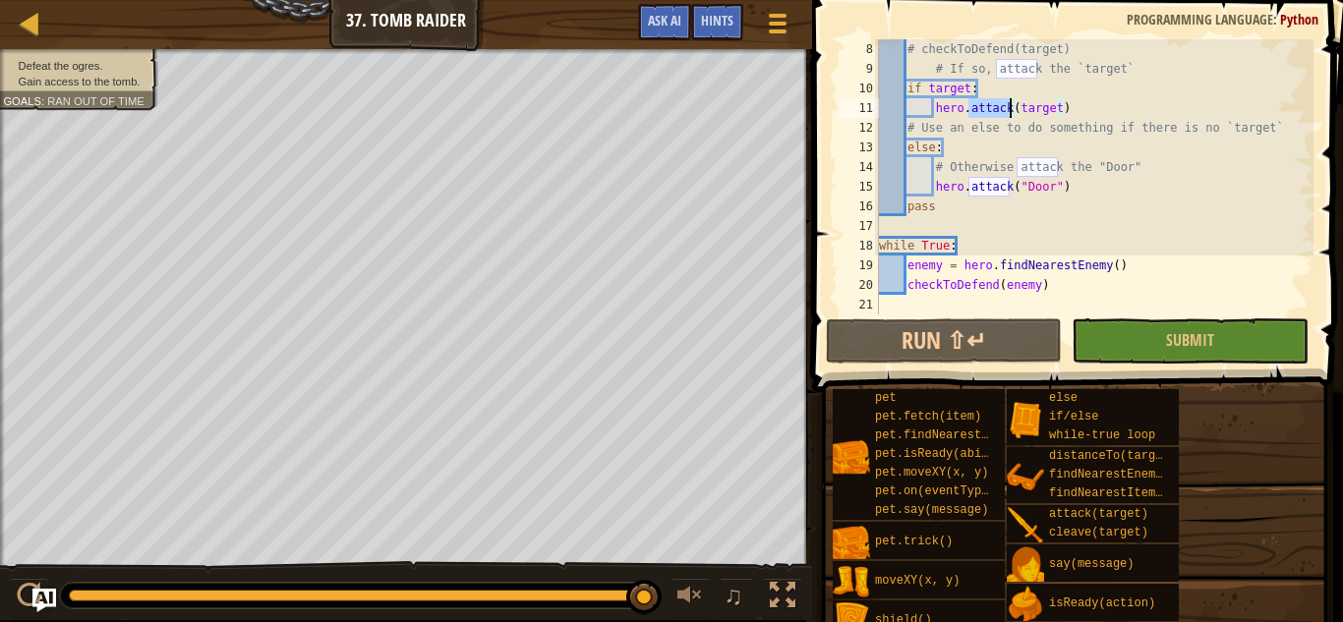
scroll to position [177, 0]
click at [934, 248] on div "# checkToDefend(target) # If so, attack the `target` if target : hero . attack …" at bounding box center [1094, 196] width 438 height 315
click at [931, 272] on div "# checkToDefend(target) # If so, attack the `target` if target : hero . attack …" at bounding box center [1094, 196] width 438 height 315
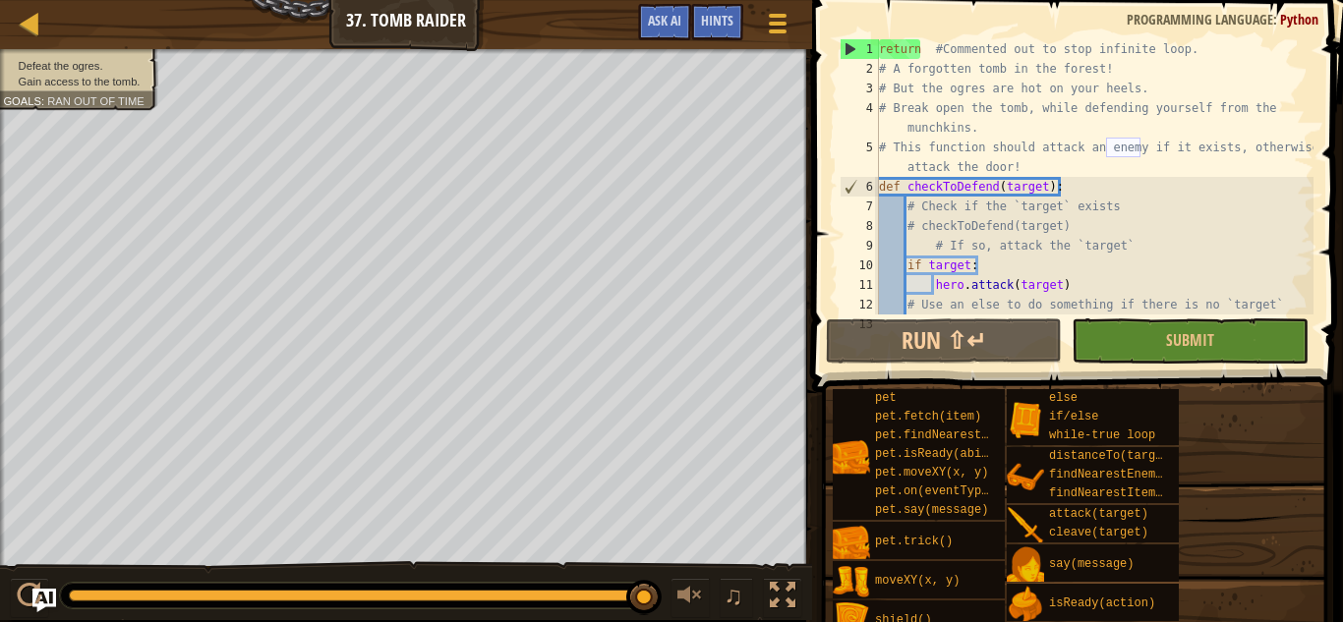
scroll to position [0, 0]
click at [926, 47] on div "return #Commented out to stop infinite loop. # A forgotten tomb in the forest! …" at bounding box center [1094, 196] width 438 height 315
click at [880, 46] on div "return #Commented out to stop infinite loop. # A forgotten tomb in the forest! …" at bounding box center [1094, 196] width 438 height 315
click at [892, 48] on div "return #Commented out to stop infinite loop. # A forgotten tomb in the forest! …" at bounding box center [1094, 196] width 438 height 315
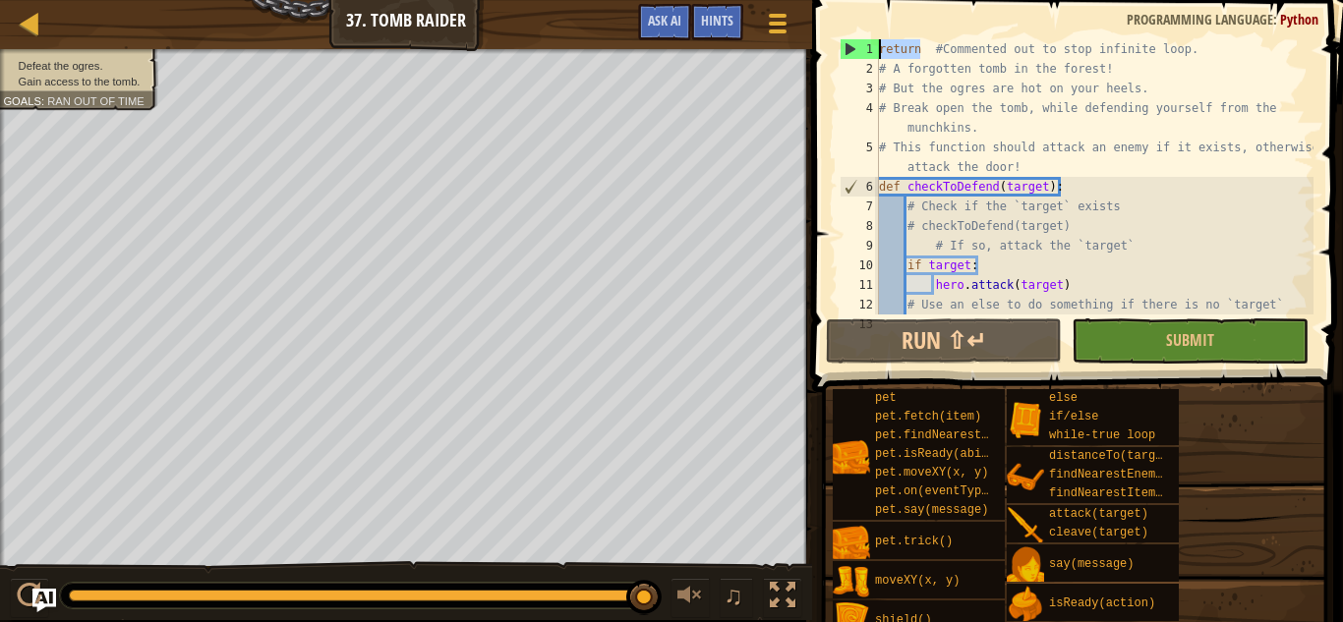
type textarea "#Commented out to stop infinite loop."
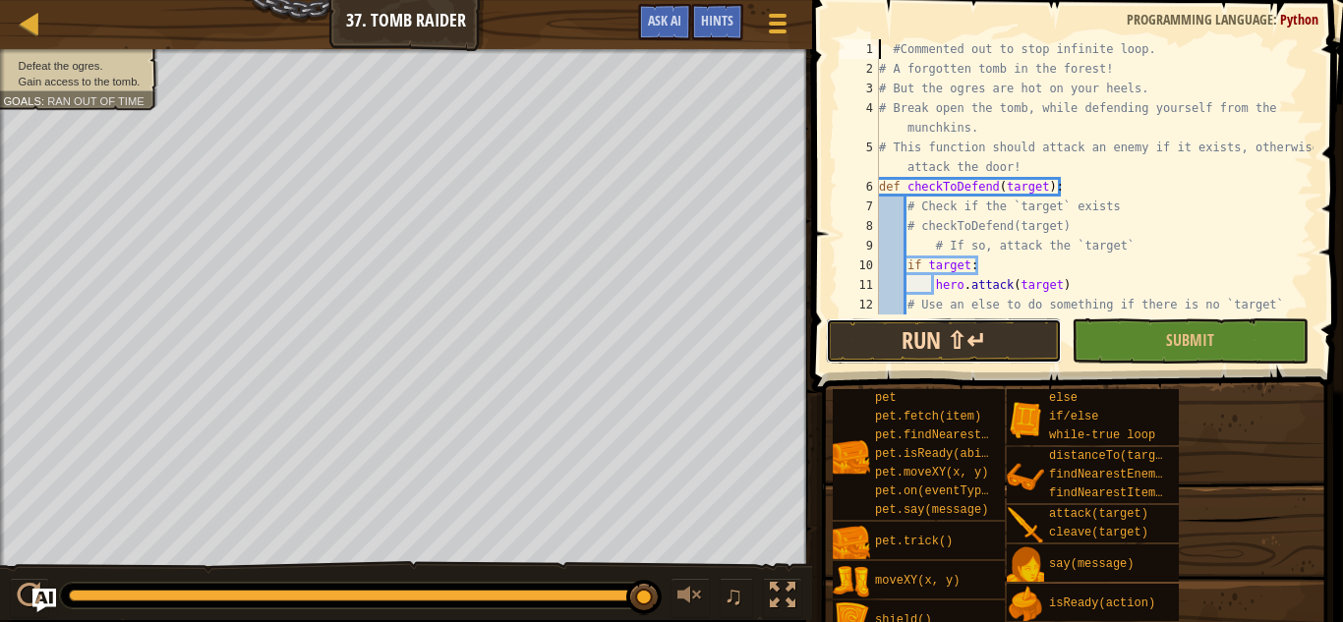
click at [987, 335] on button "Run ⇧↵" at bounding box center [944, 341] width 236 height 45
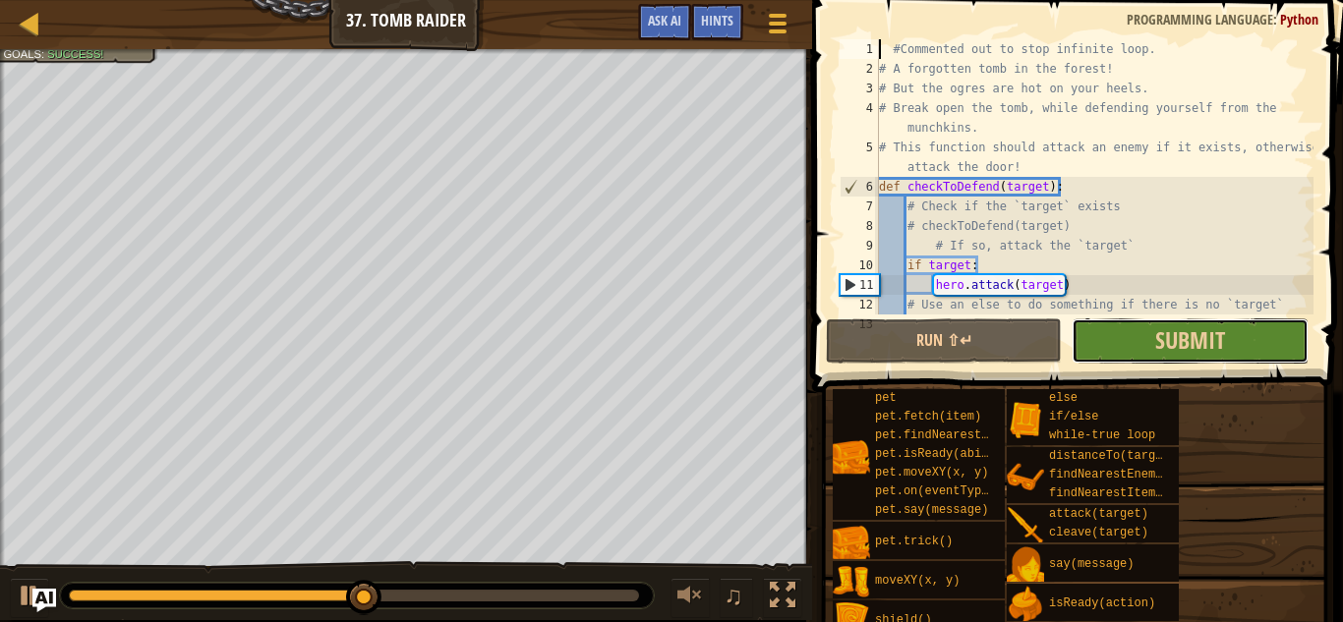
click at [1272, 339] on button "Submit" at bounding box center [1190, 341] width 236 height 45
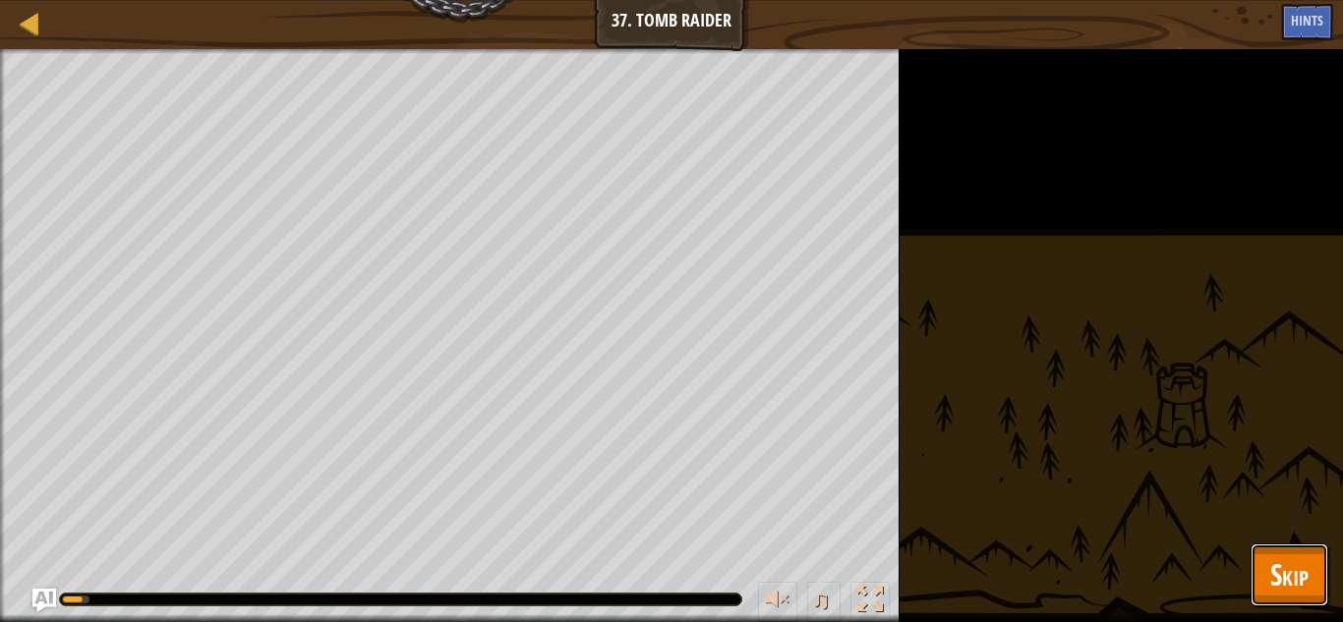
click at [1298, 544] on button "Skip" at bounding box center [1289, 575] width 78 height 63
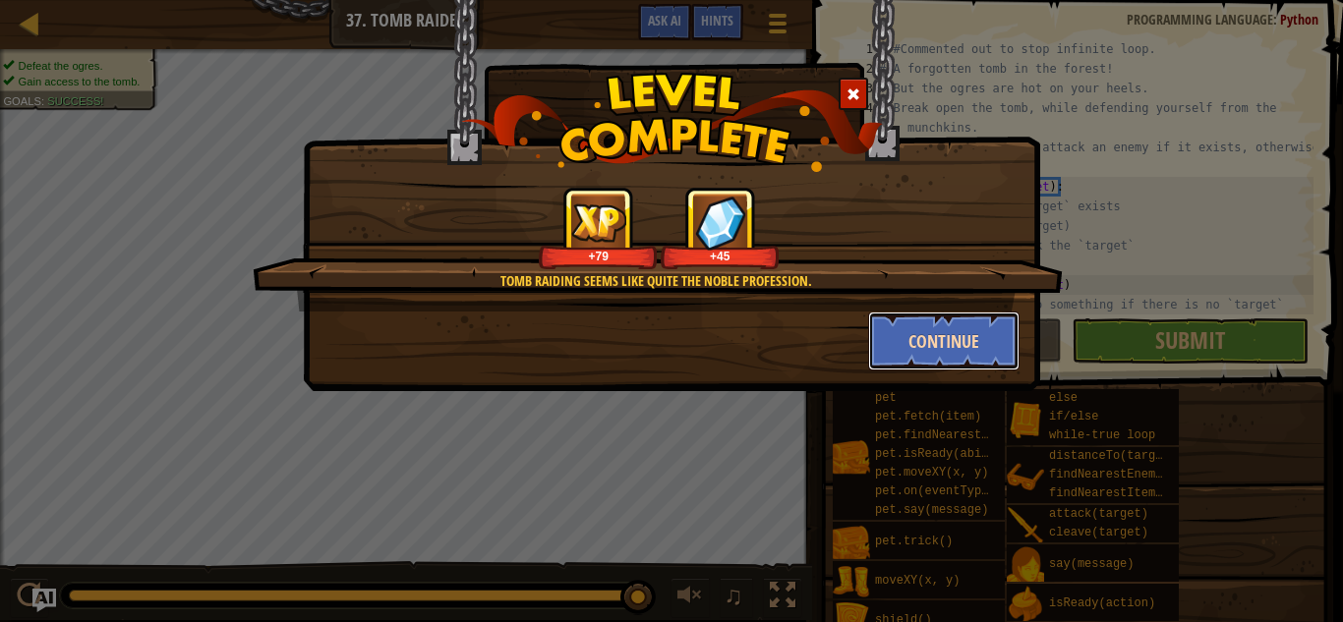
click at [973, 356] on button "Continue" at bounding box center [944, 341] width 152 height 59
